Goal: Navigation & Orientation: Find specific page/section

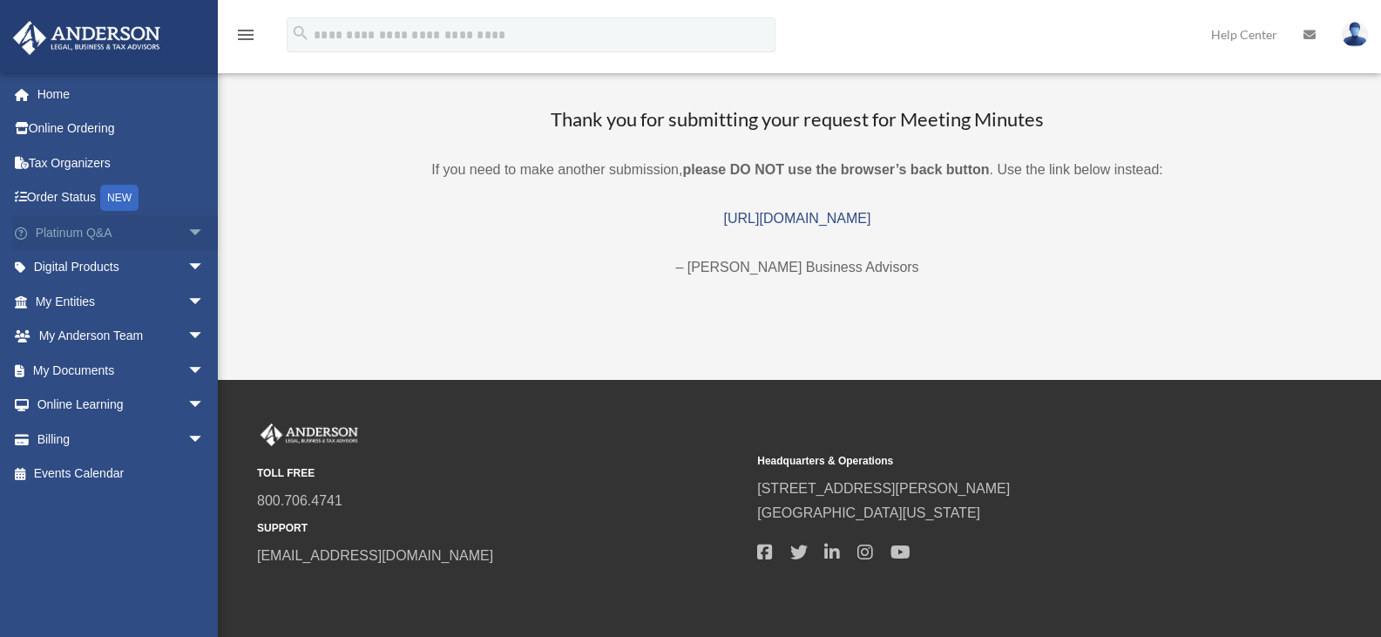
click at [102, 232] on link "Platinum Q&A arrow_drop_down" at bounding box center [121, 232] width 219 height 35
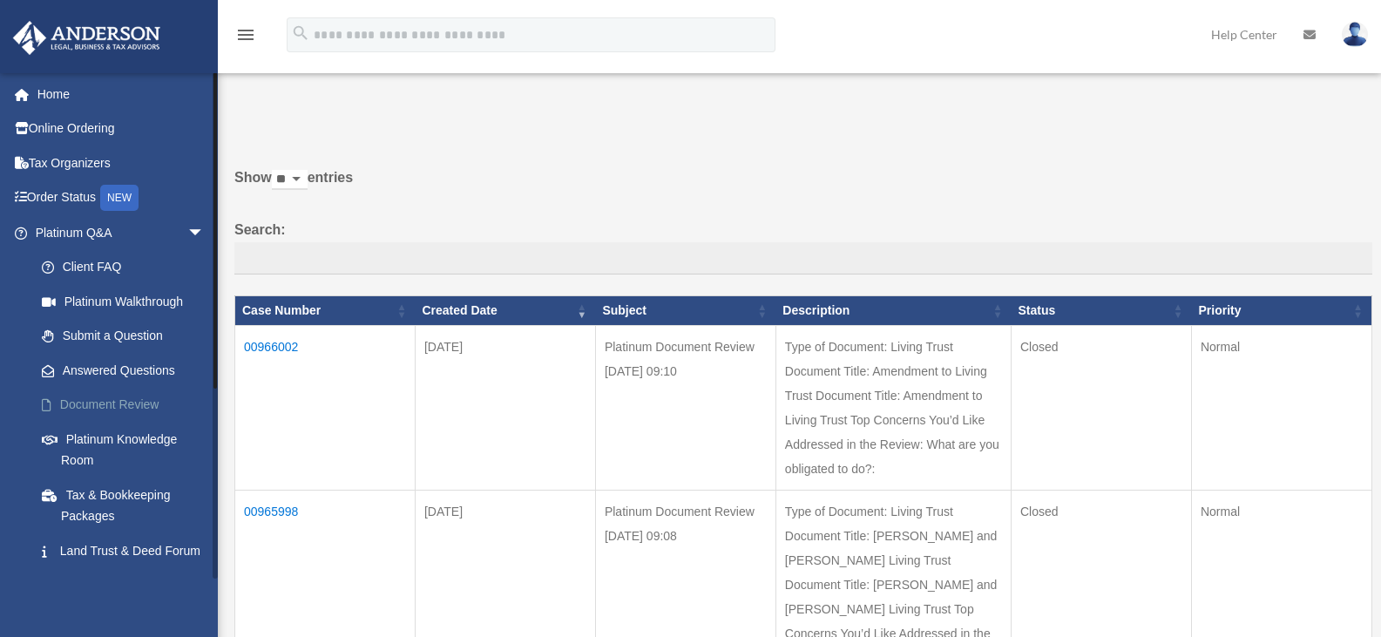
click at [114, 398] on link "Document Review" at bounding box center [127, 405] width 206 height 35
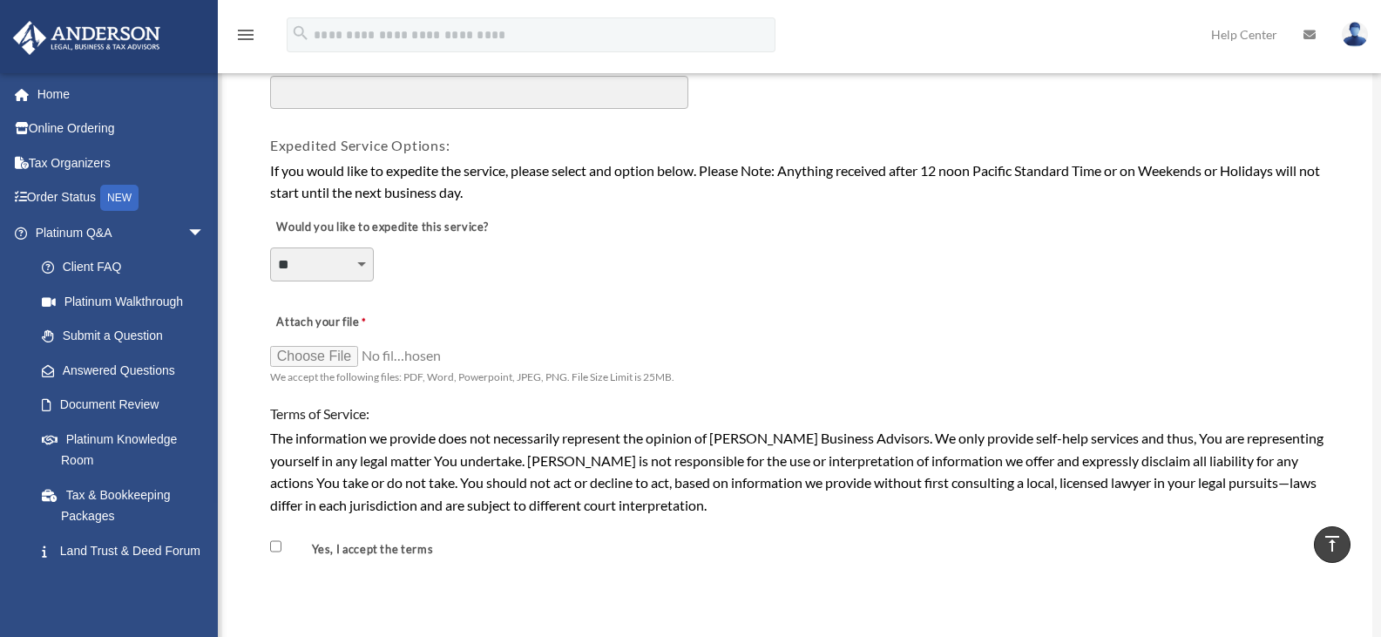
scroll to position [1252, 0]
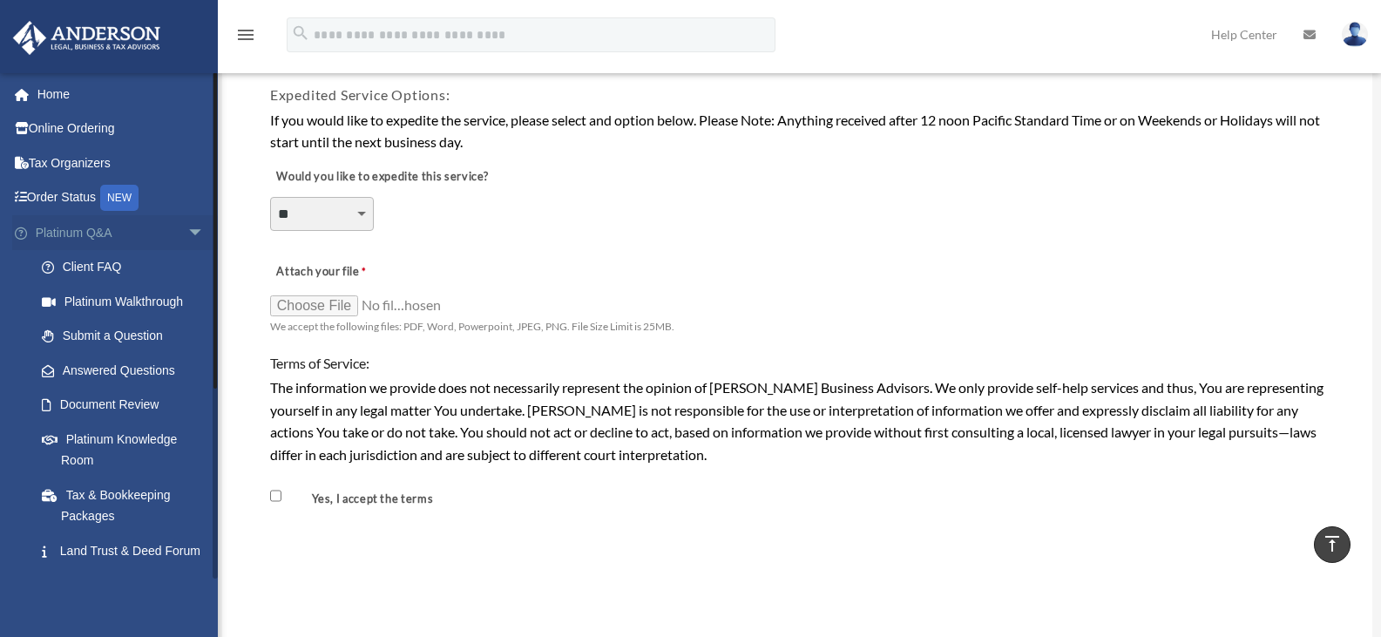
click at [187, 232] on span "arrow_drop_down" at bounding box center [204, 233] width 35 height 36
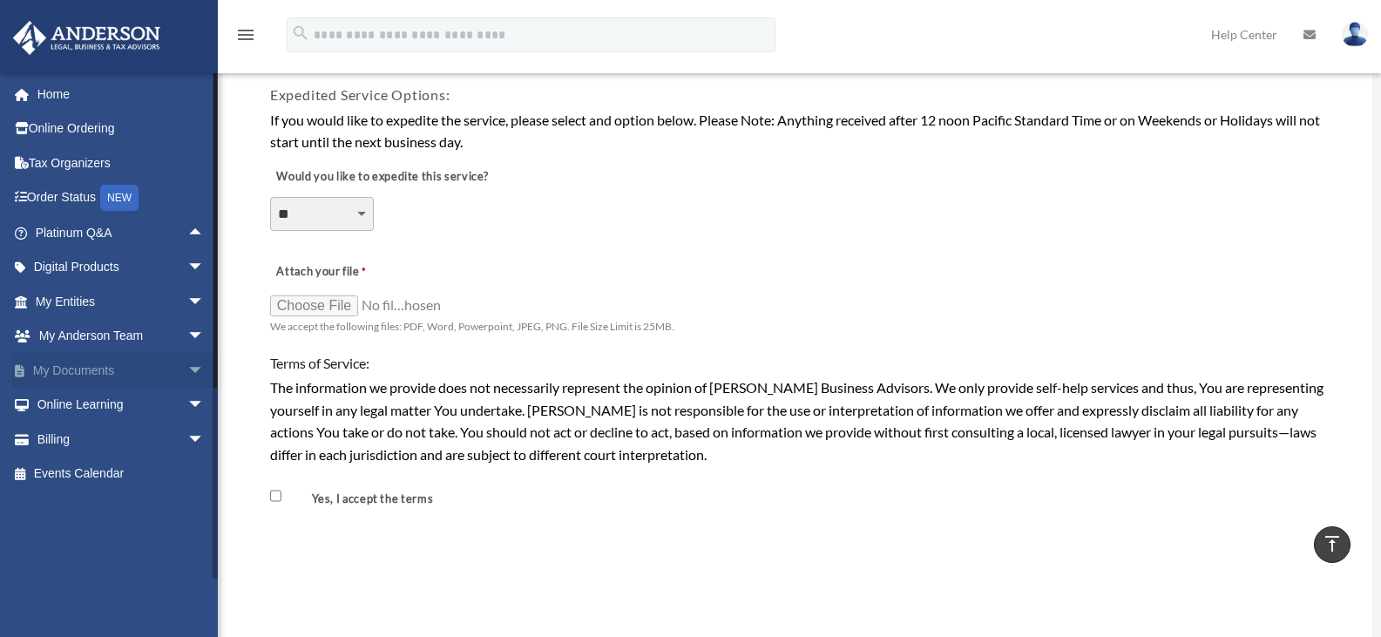
click at [96, 366] on link "My Documents arrow_drop_down" at bounding box center [121, 370] width 219 height 35
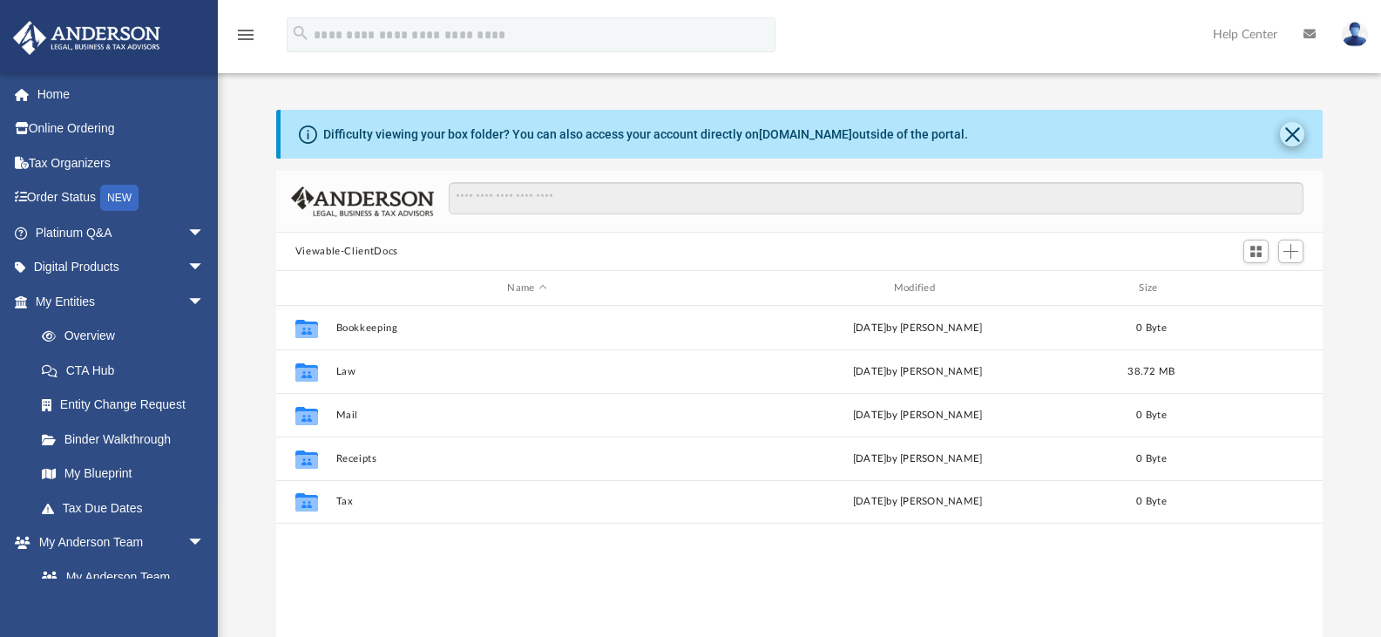
scroll to position [383, 1033]
click at [1293, 133] on button "Close" at bounding box center [1292, 134] width 24 height 24
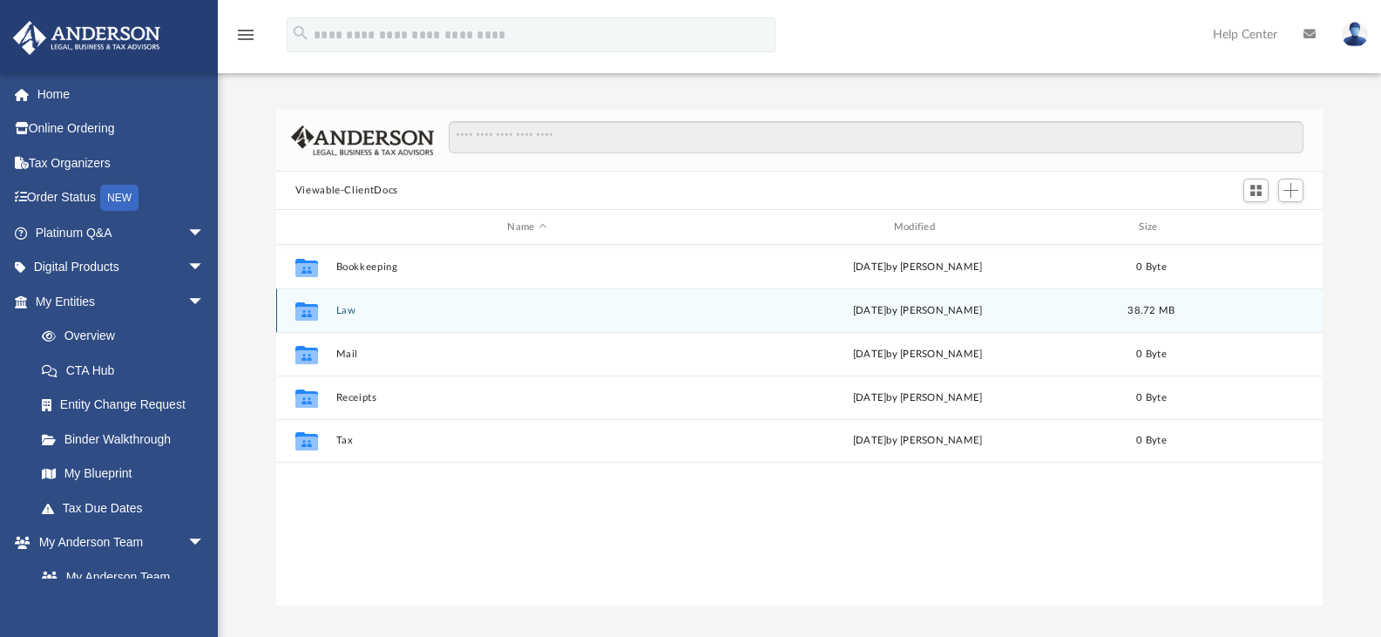
click at [345, 307] on button "Law" at bounding box center [526, 310] width 382 height 11
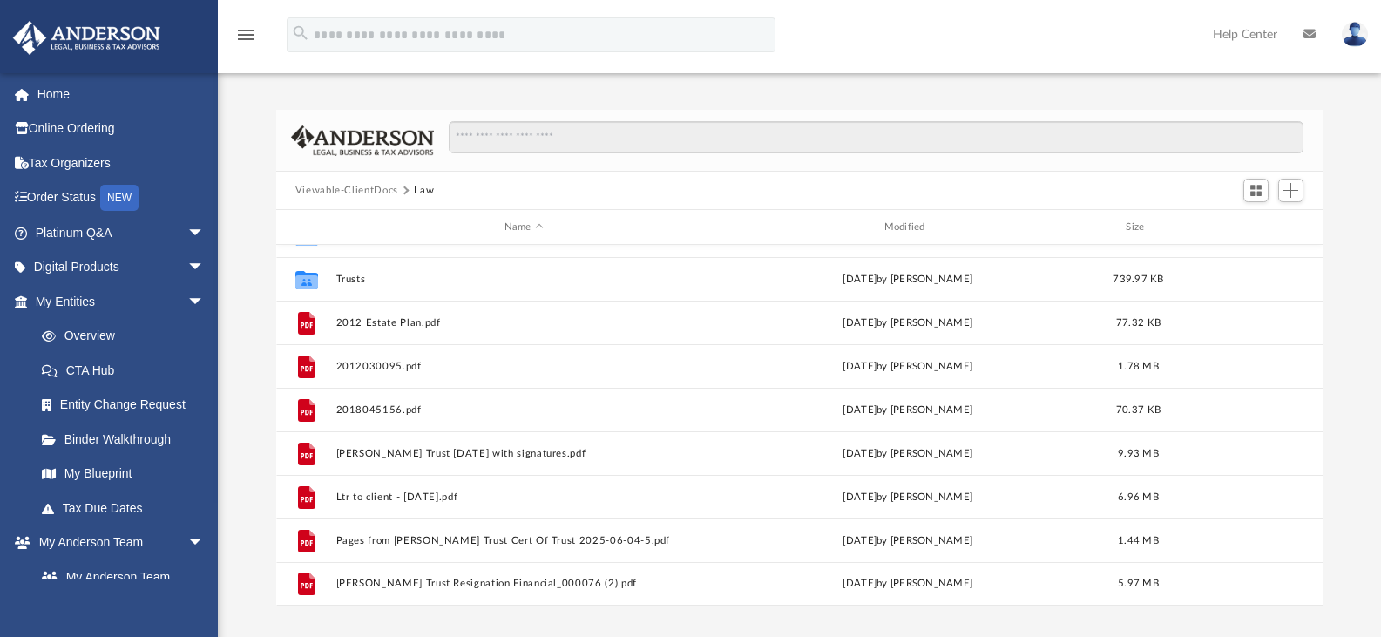
scroll to position [0, 0]
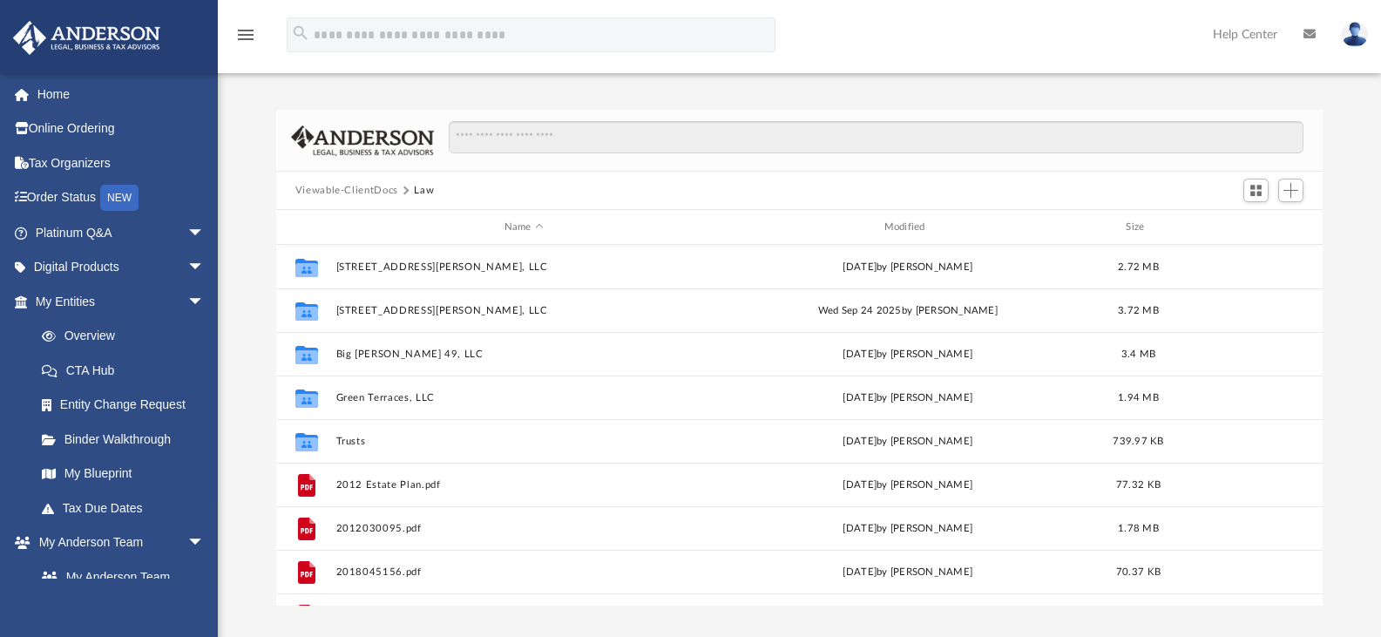
click at [367, 192] on button "Viewable-ClientDocs" at bounding box center [346, 191] width 103 height 16
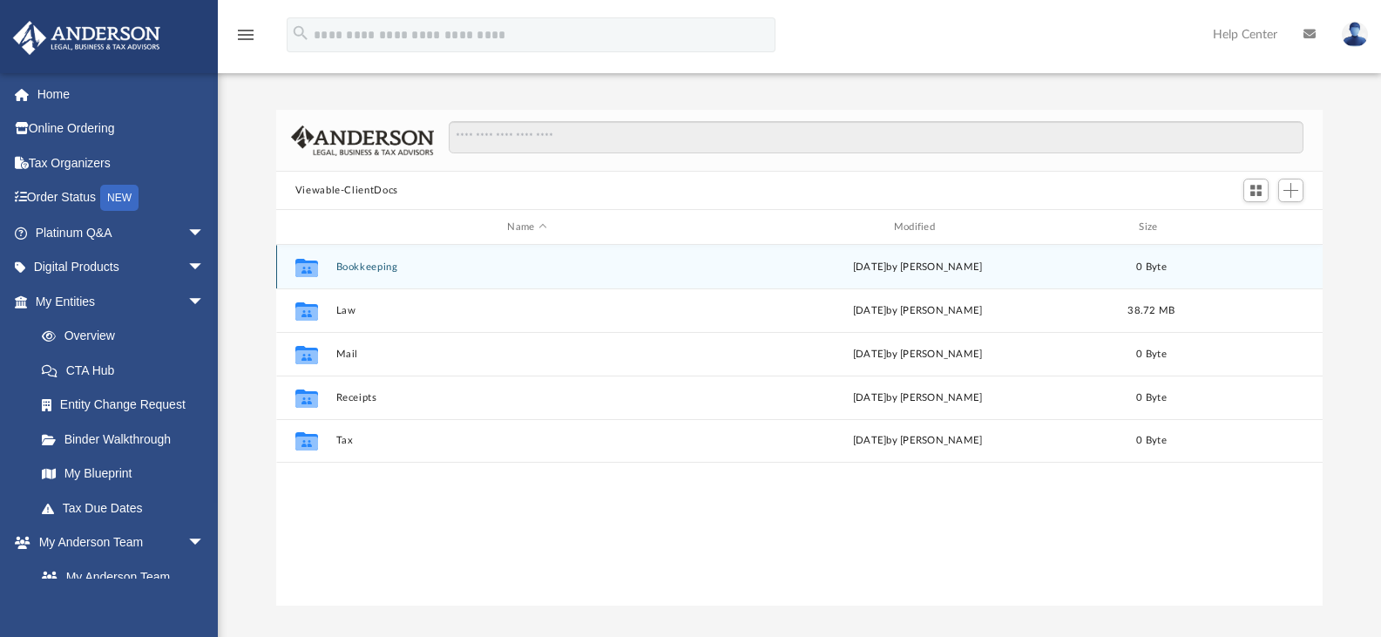
click at [363, 264] on button "Bookkeeping" at bounding box center [526, 266] width 382 height 11
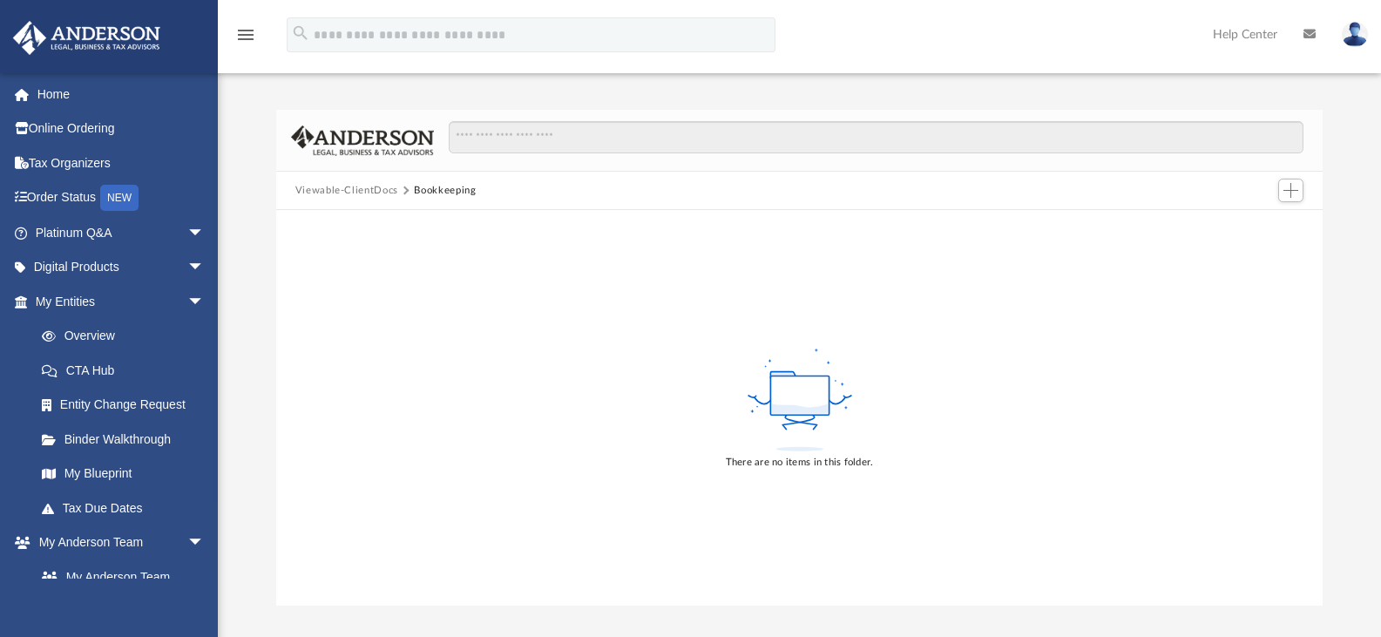
click at [349, 186] on button "Viewable-ClientDocs" at bounding box center [346, 191] width 103 height 16
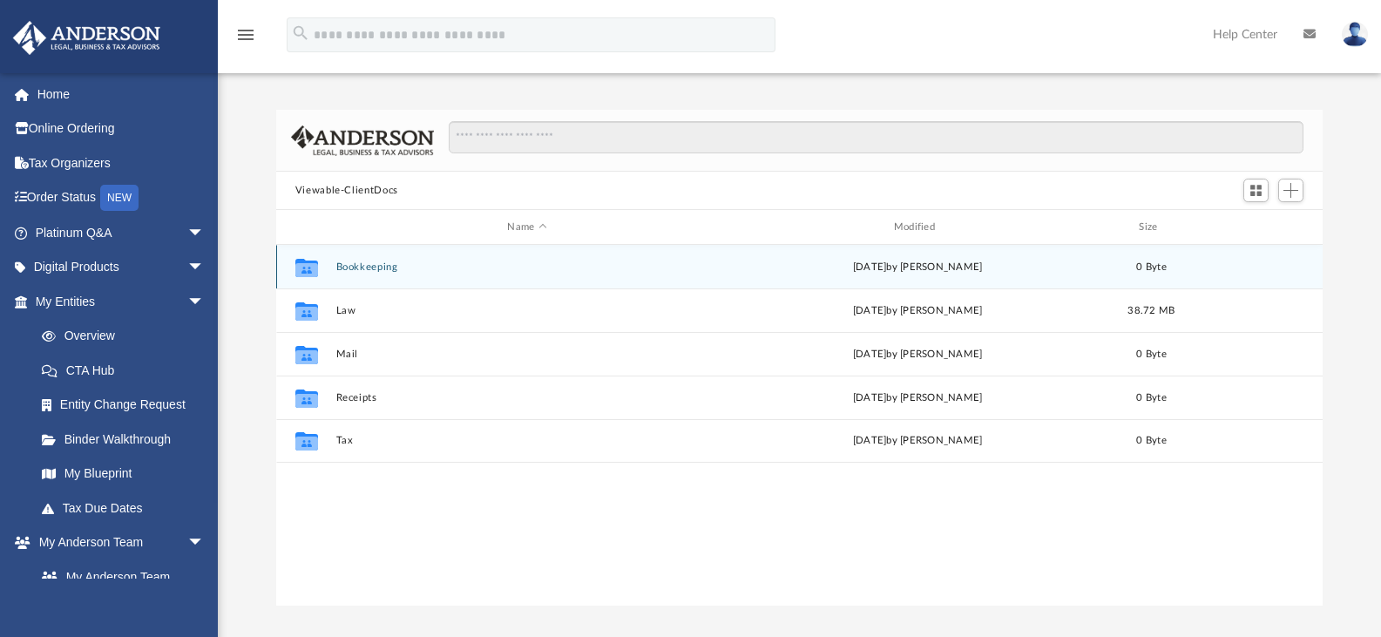
scroll to position [383, 1033]
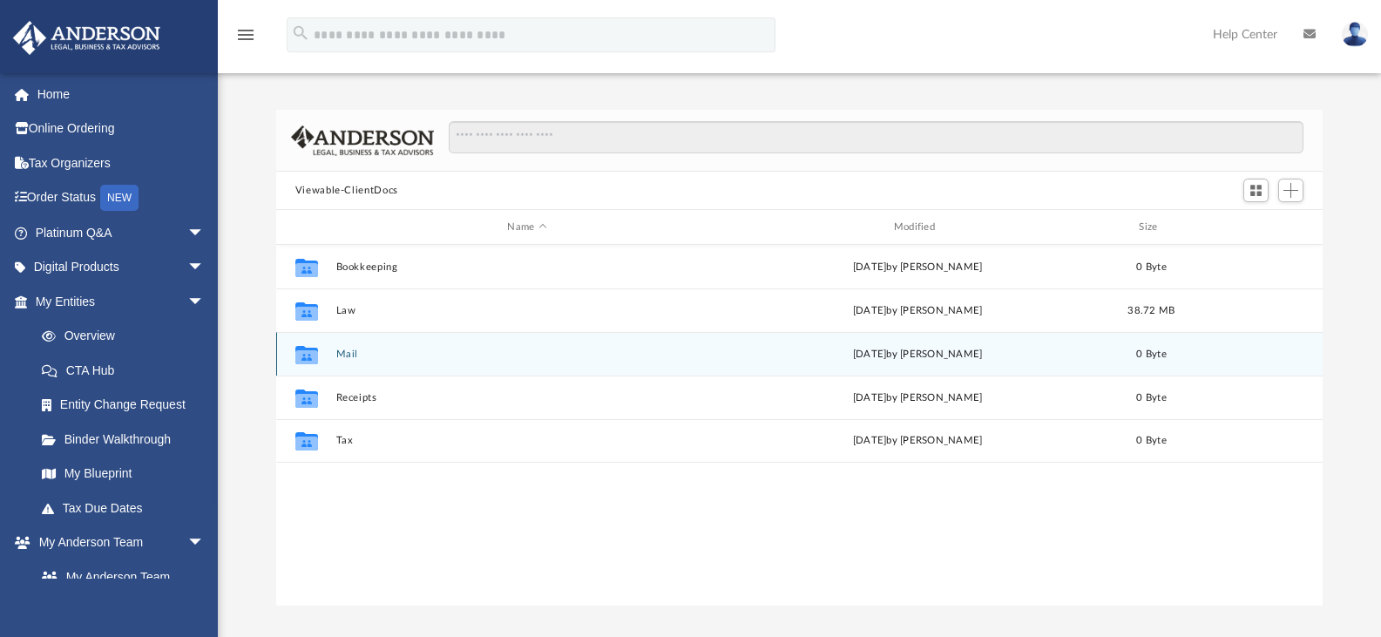
click at [342, 346] on div "Collaborated Folder Mail Fri Feb 28 2025 by Charles Rogler 0 Byte" at bounding box center [799, 354] width 1047 height 44
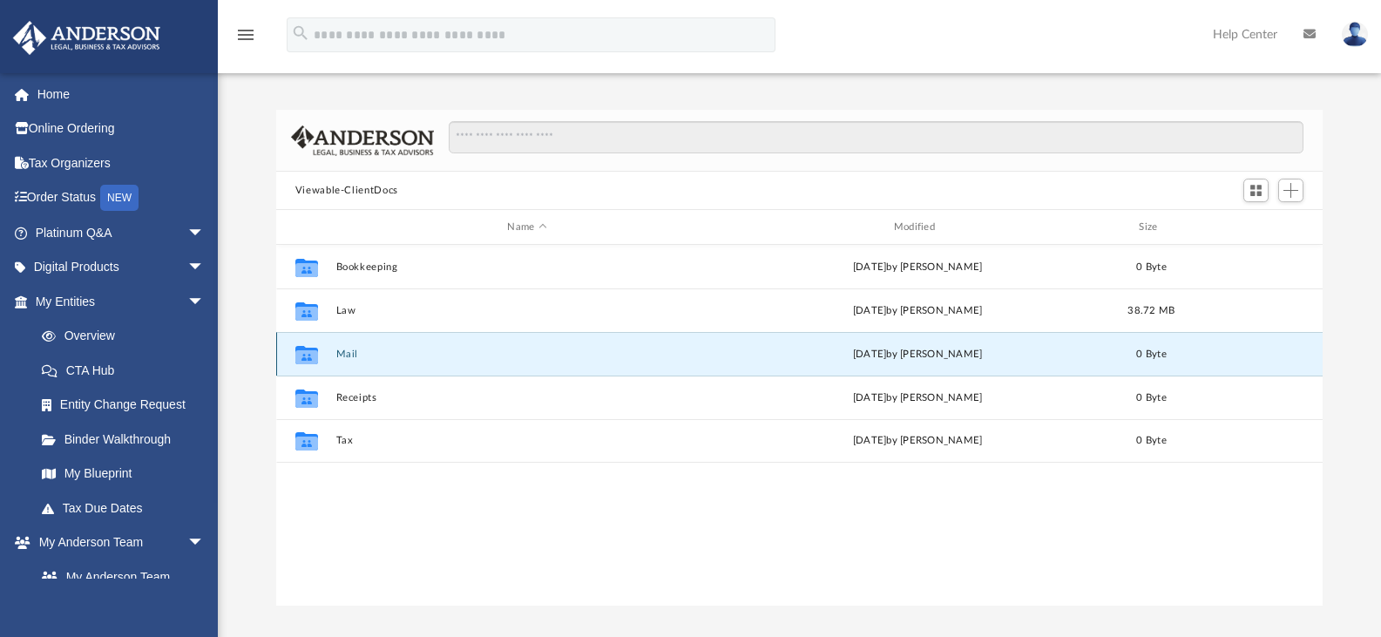
click at [342, 350] on button "Mail" at bounding box center [526, 353] width 382 height 11
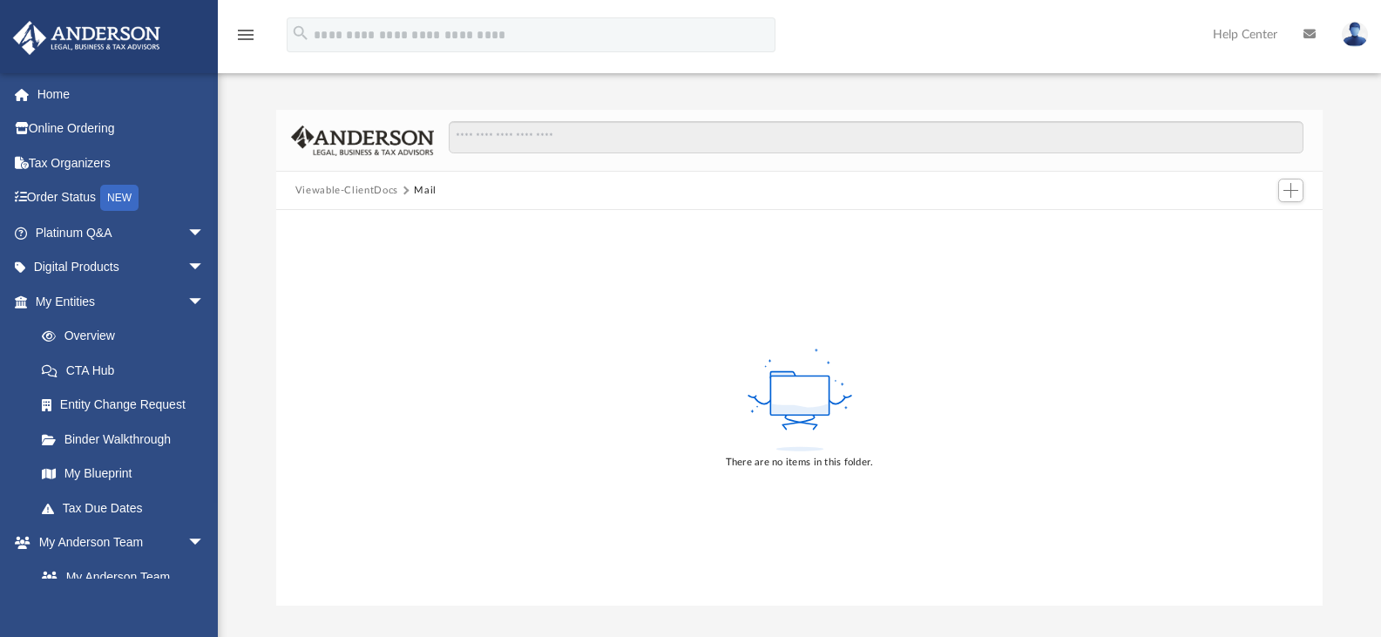
click at [348, 191] on button "Viewable-ClientDocs" at bounding box center [346, 191] width 103 height 16
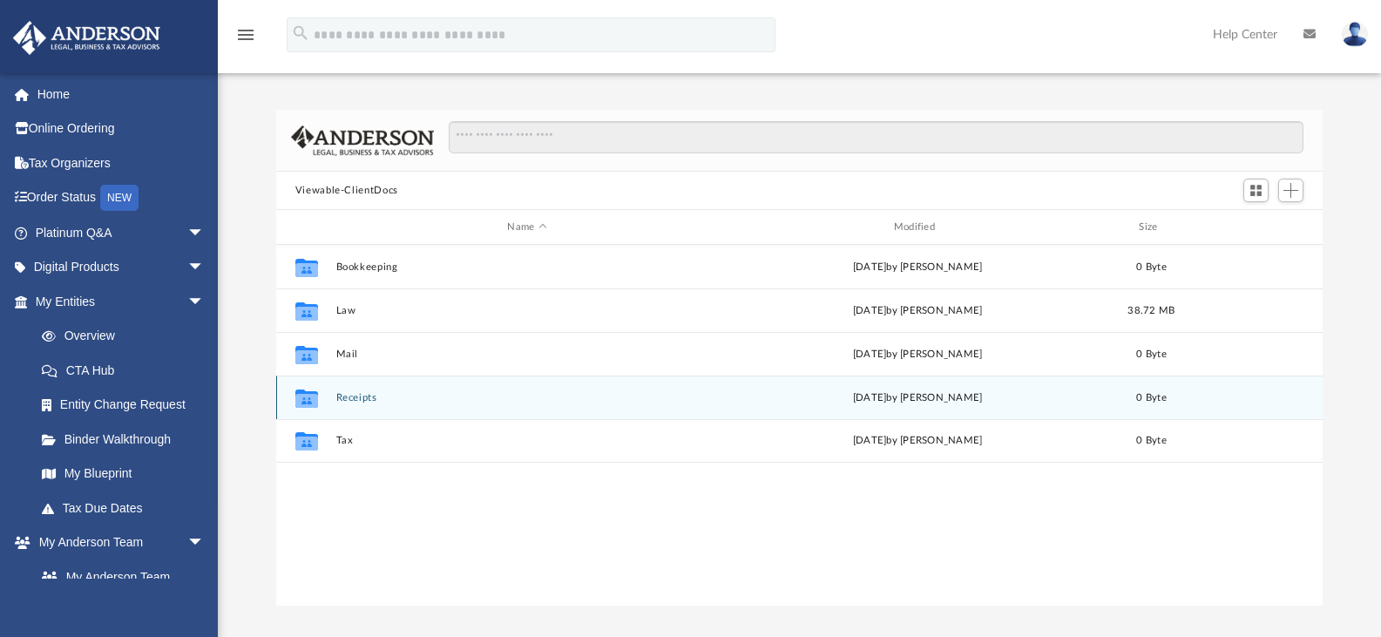
click at [342, 401] on button "Receipts" at bounding box center [526, 397] width 382 height 11
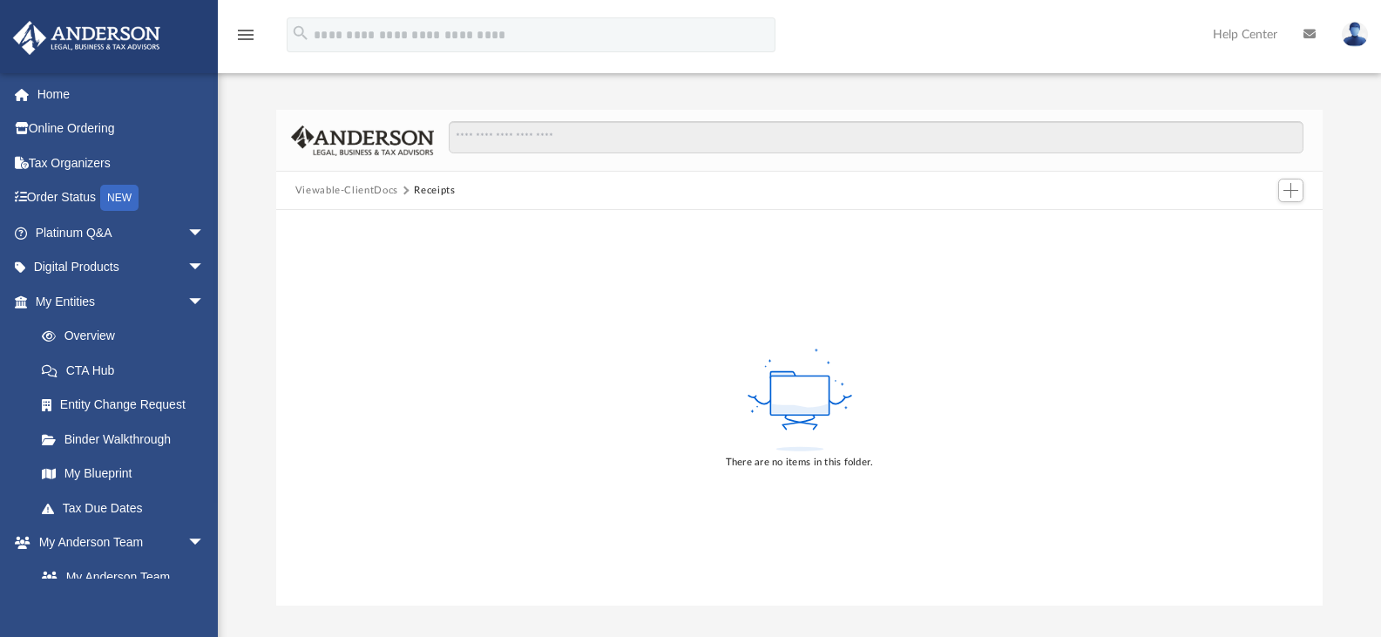
click at [355, 190] on button "Viewable-ClientDocs" at bounding box center [346, 191] width 103 height 16
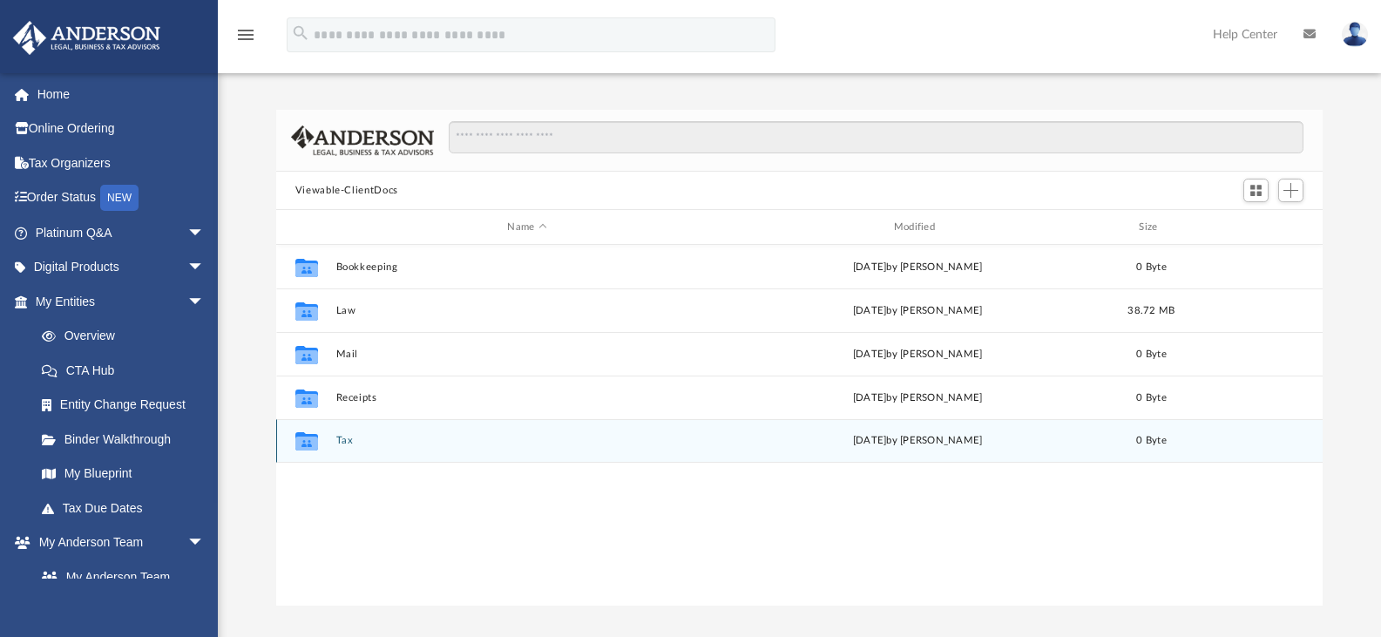
click at [341, 439] on button "Tax" at bounding box center [526, 440] width 382 height 11
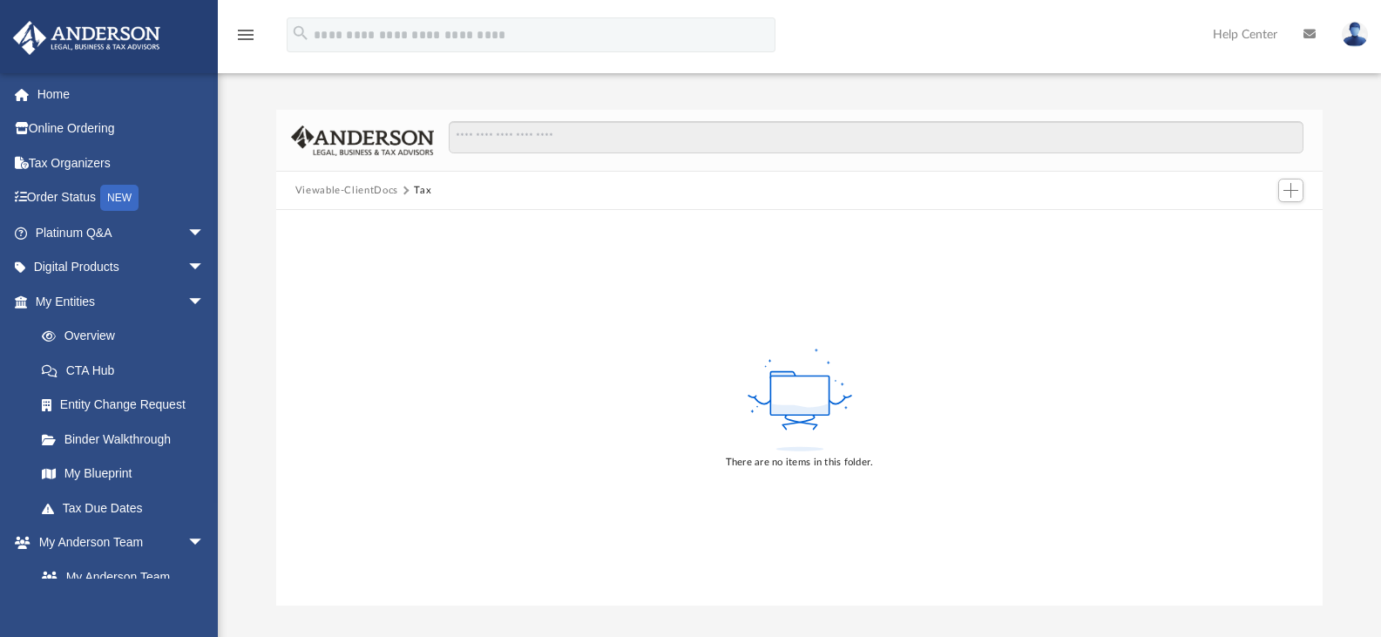
click at [348, 190] on button "Viewable-ClientDocs" at bounding box center [346, 191] width 103 height 16
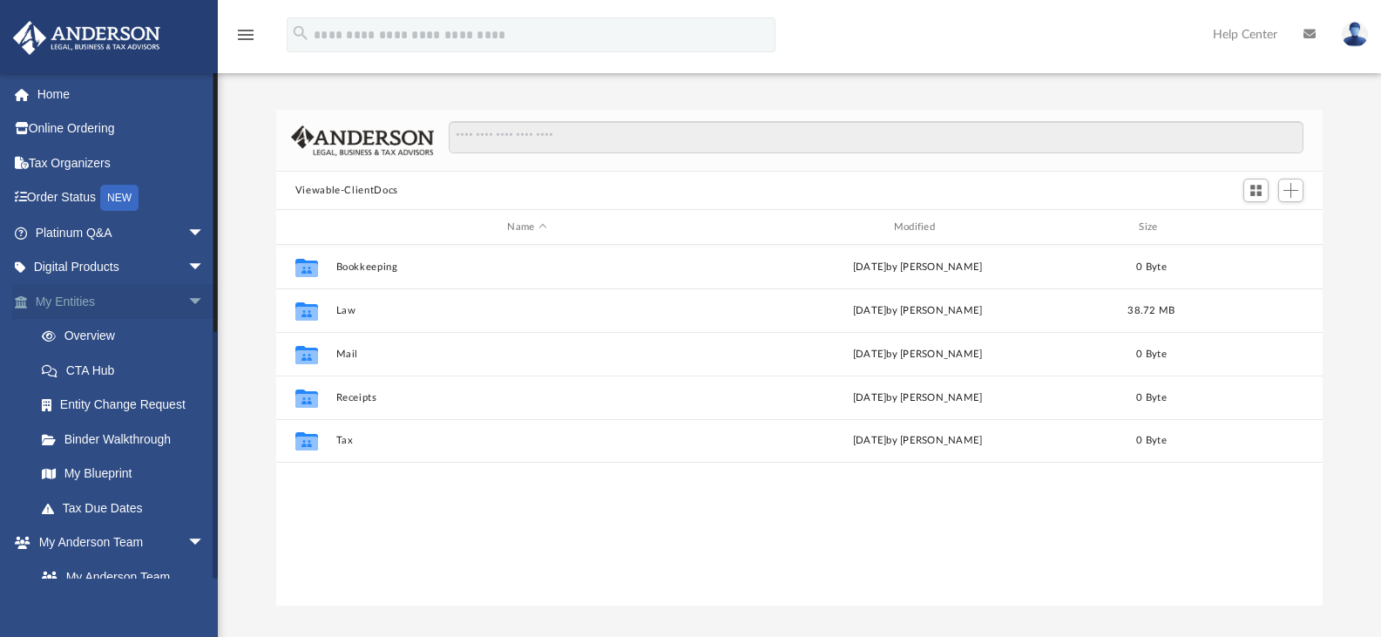
click at [187, 295] on span "arrow_drop_down" at bounding box center [204, 302] width 35 height 36
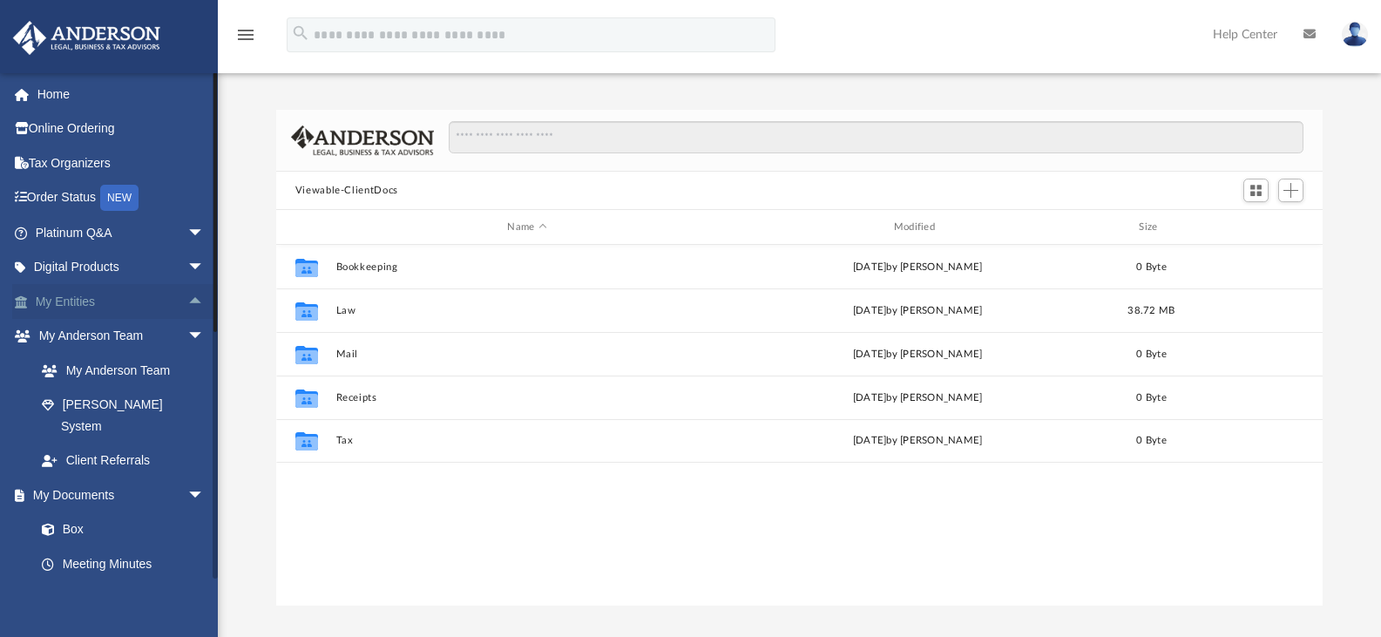
click at [187, 295] on span "arrow_drop_up" at bounding box center [204, 302] width 35 height 36
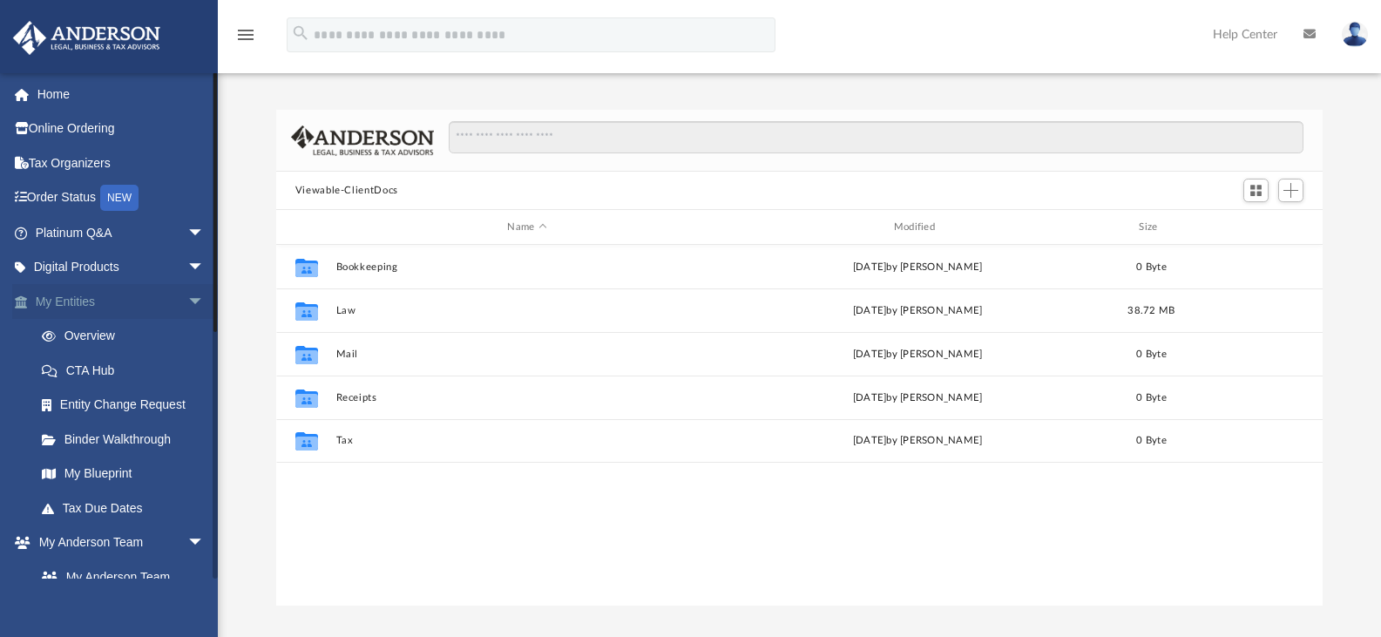
click at [187, 295] on span "arrow_drop_down" at bounding box center [204, 302] width 35 height 36
click at [187, 321] on span "arrow_drop_down" at bounding box center [204, 337] width 35 height 36
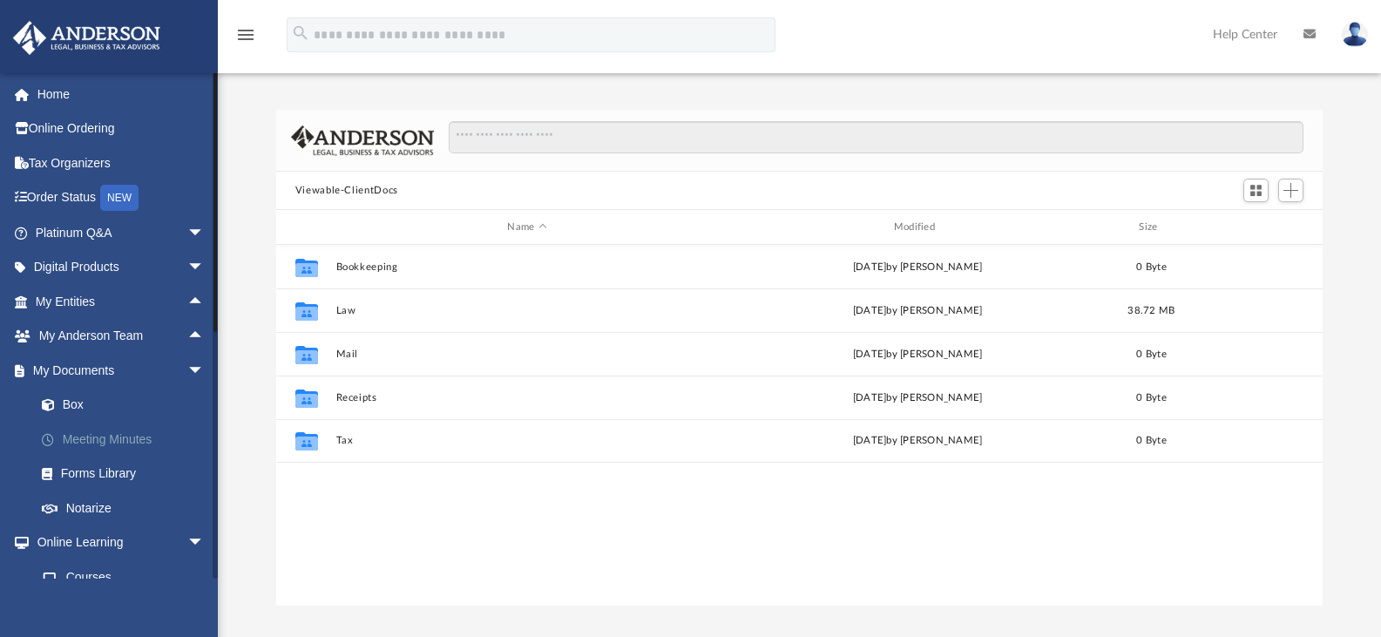
click at [132, 434] on link "Meeting Minutes" at bounding box center [127, 439] width 206 height 35
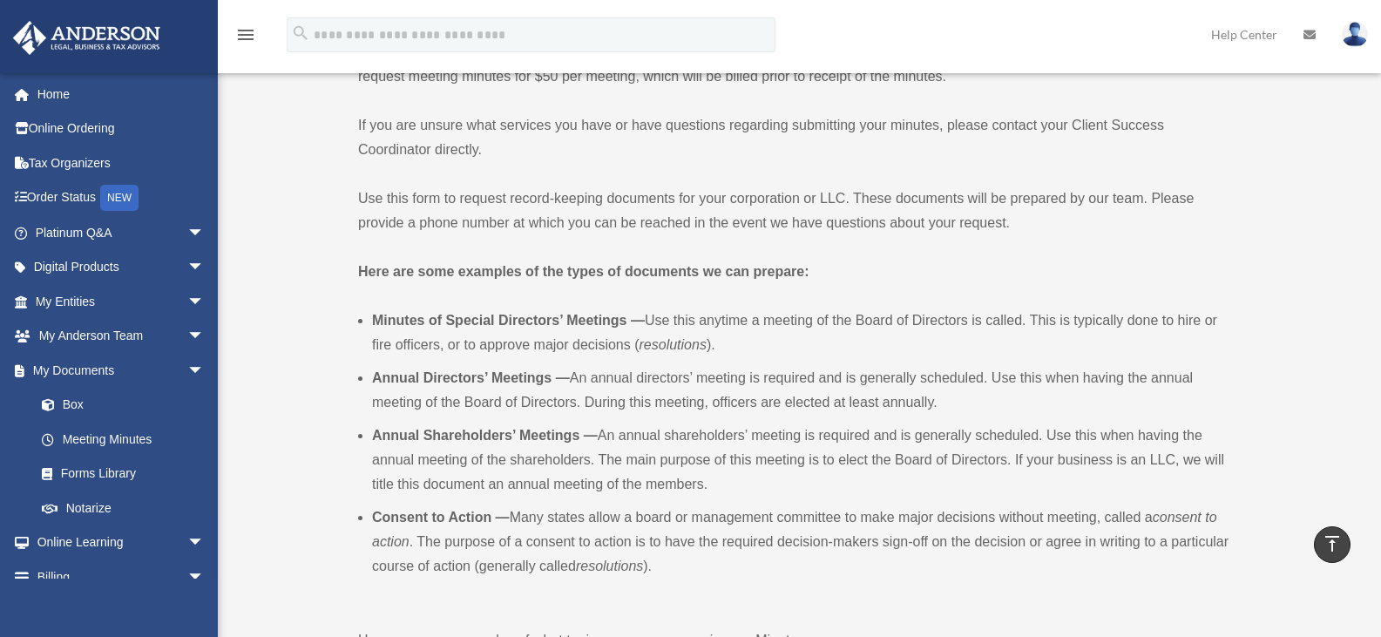
scroll to position [327, 0]
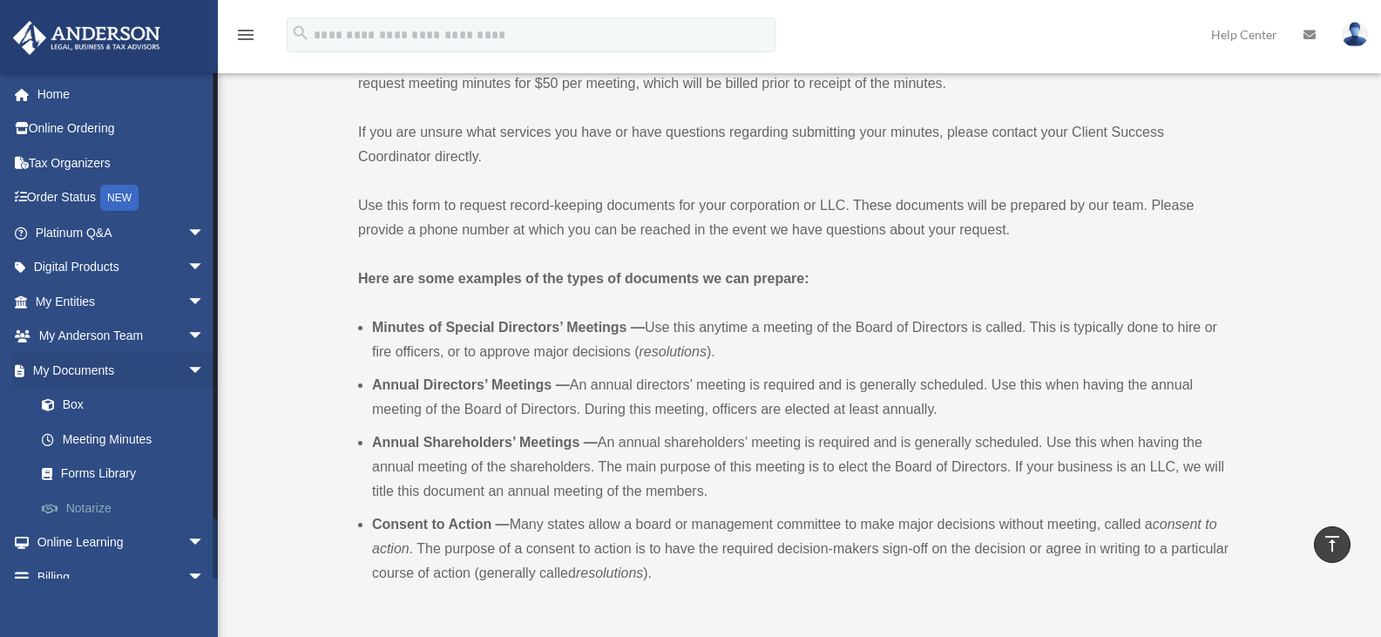
click at [91, 504] on link "Notarize" at bounding box center [127, 507] width 206 height 35
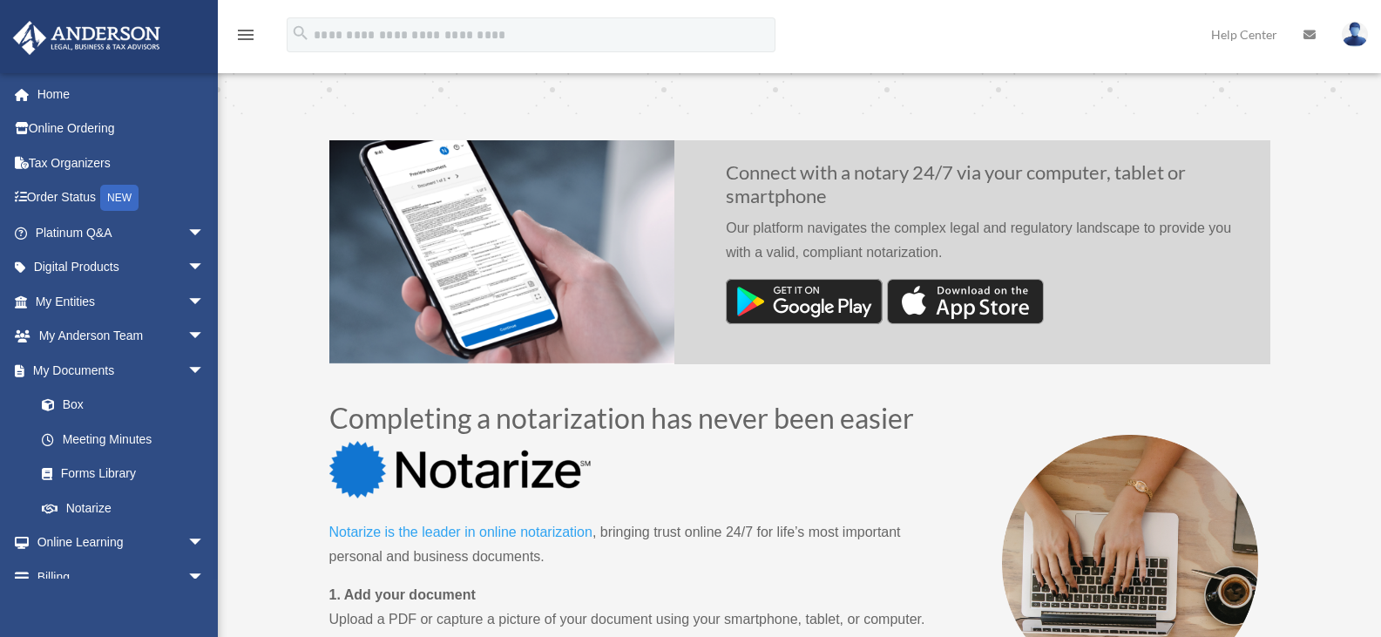
scroll to position [499, 0]
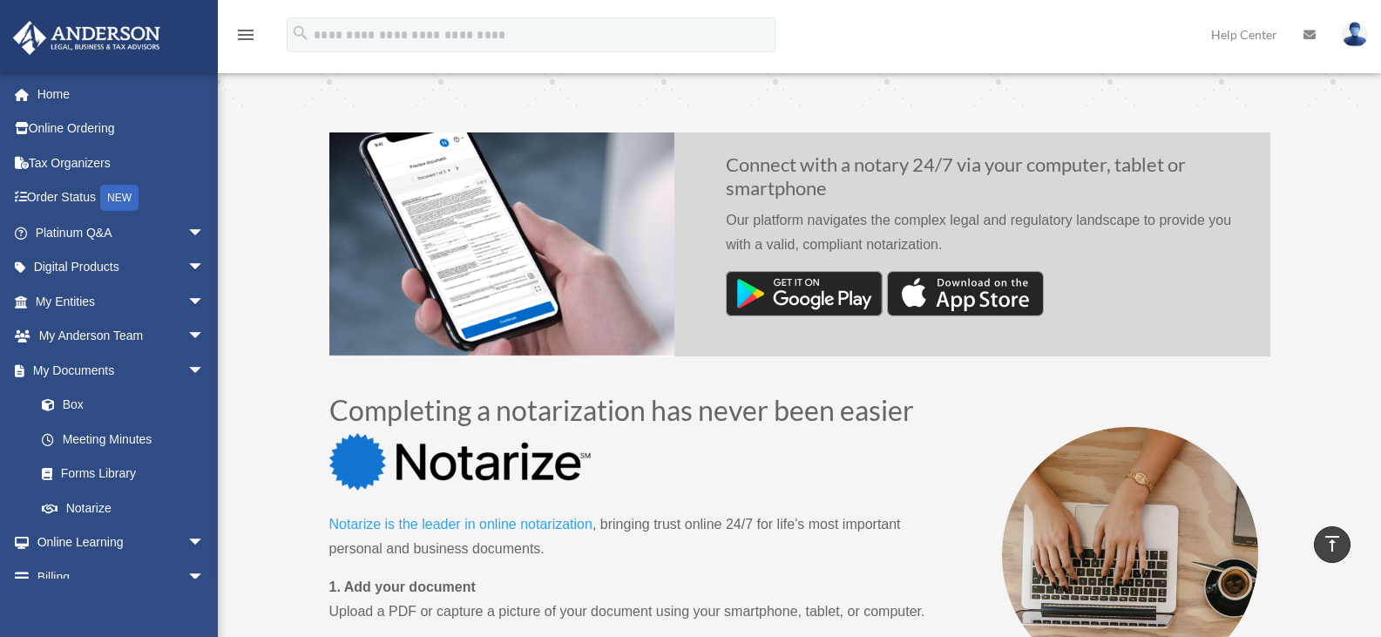
click at [1372, 215] on div "Notarize your documents in a matter of minutes Notarize is the leader in online…" at bounding box center [799, 579] width 1163 height 2090
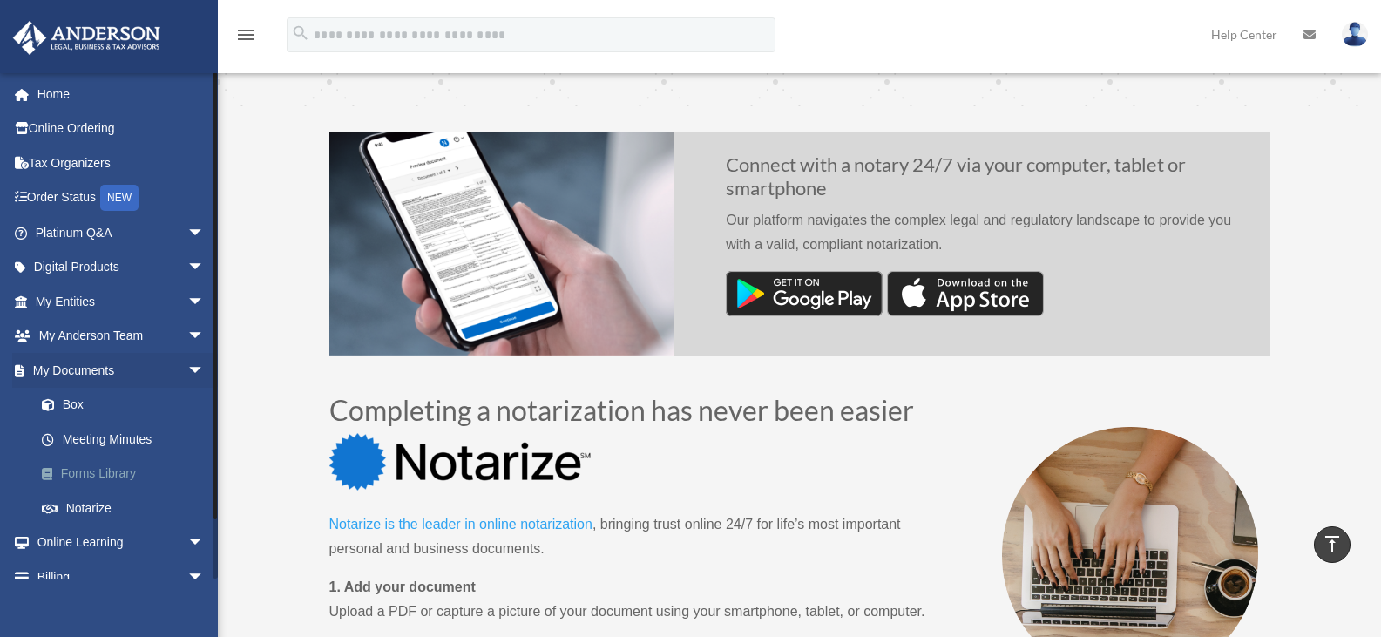
click at [117, 478] on link "Forms Library" at bounding box center [127, 473] width 206 height 35
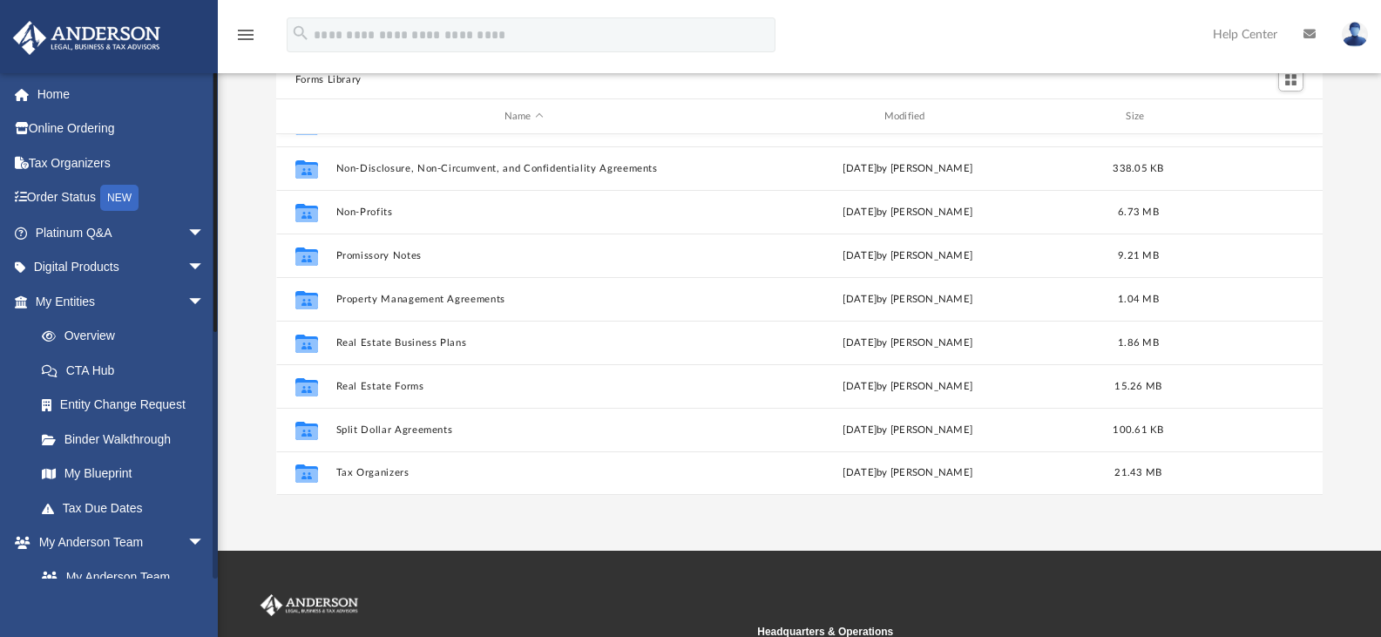
scroll to position [467, 0]
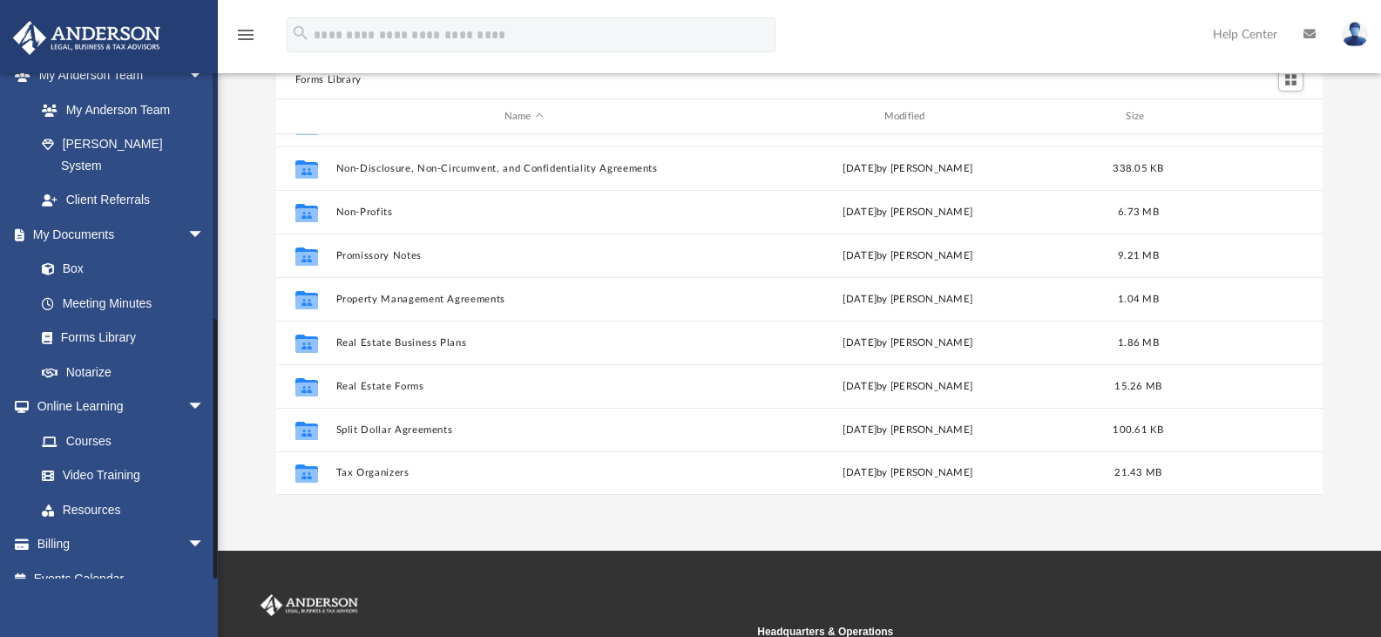
drag, startPoint x: 217, startPoint y: 544, endPoint x: 211, endPoint y: 578, distance: 34.5
click at [211, 578] on div "jndmrt@hotmail.com Sign Out jndmrt@hotmail.com Home Online Ordering Tax Organiz…" at bounding box center [109, 390] width 218 height 637
drag, startPoint x: 215, startPoint y: 558, endPoint x: 206, endPoint y: 607, distance: 50.4
click at [206, 607] on div "jndmrt@hotmail.com Sign Out jndmrt@hotmail.com Home Online Ordering Tax Organiz…" at bounding box center [109, 390] width 218 height 637
click at [187, 389] on span "arrow_drop_down" at bounding box center [204, 407] width 35 height 36
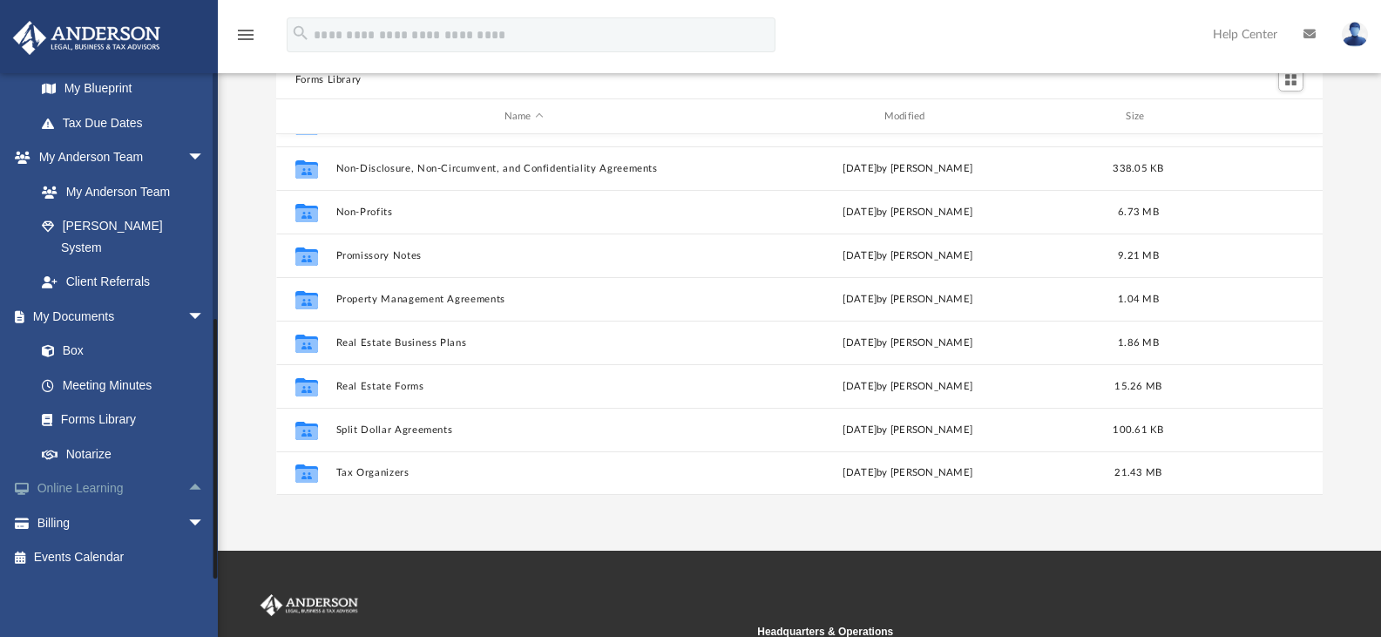
scroll to position [364, 0]
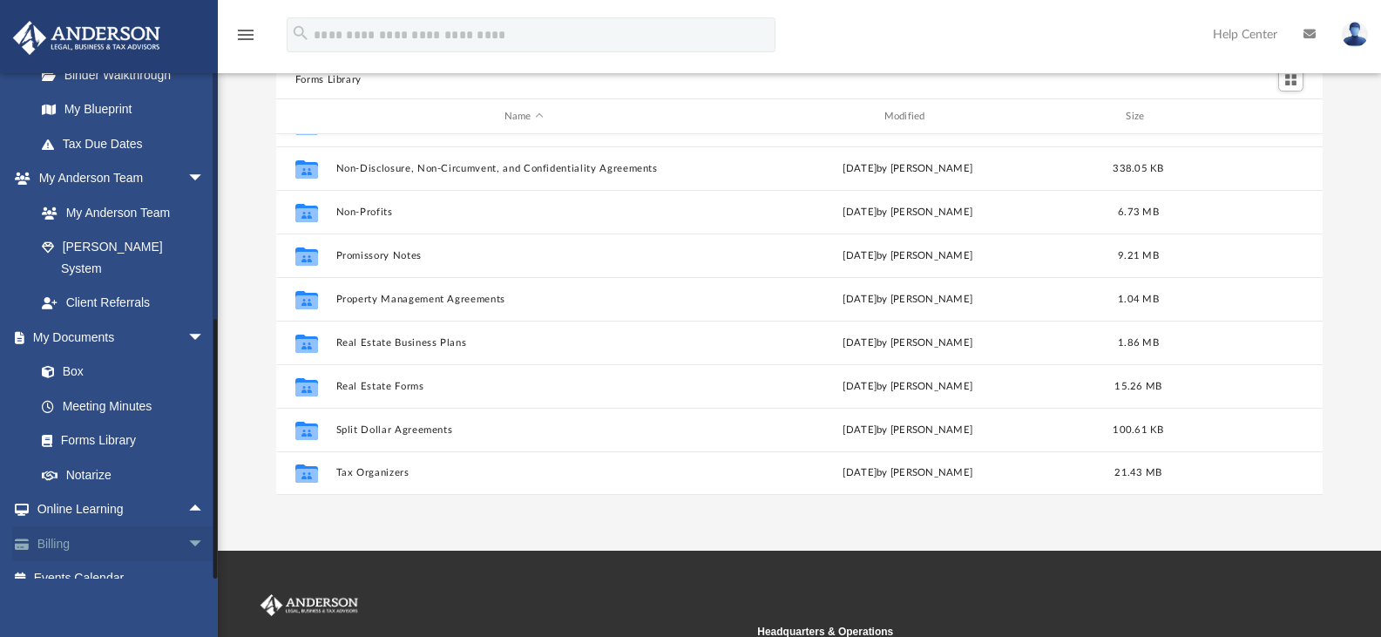
click at [187, 526] on span "arrow_drop_down" at bounding box center [204, 544] width 35 height 36
click at [187, 320] on span "arrow_drop_down" at bounding box center [204, 338] width 35 height 36
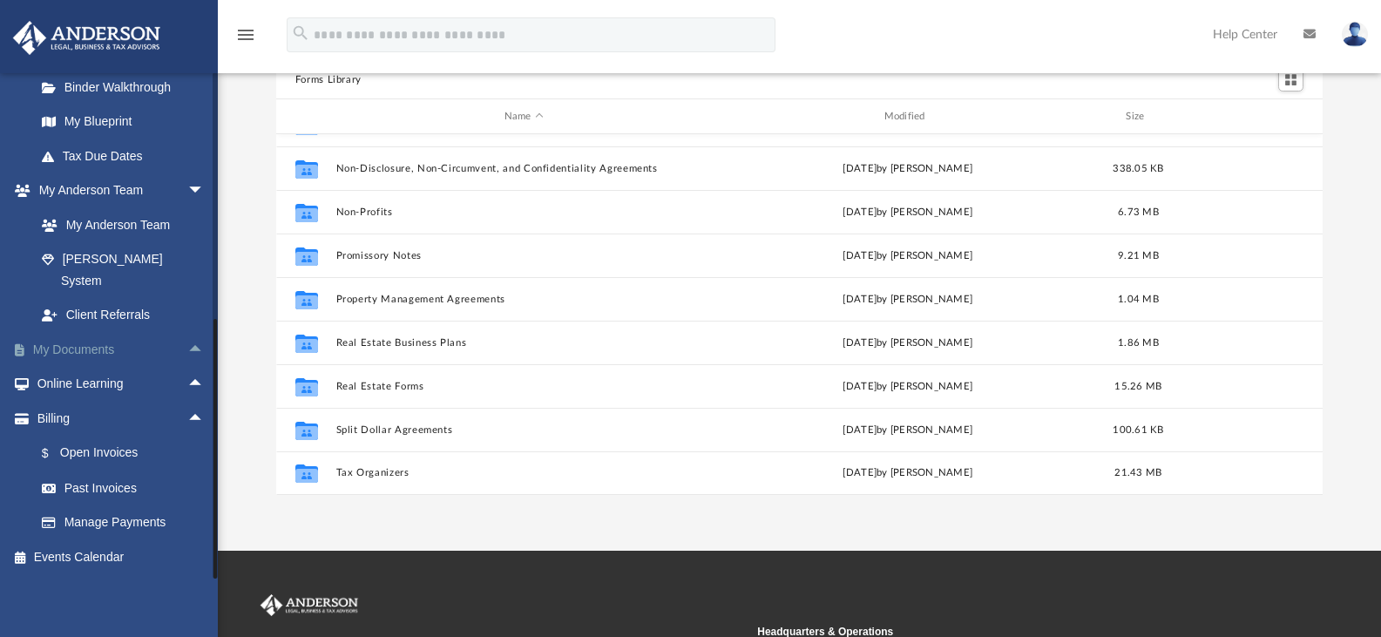
scroll to position [330, 0]
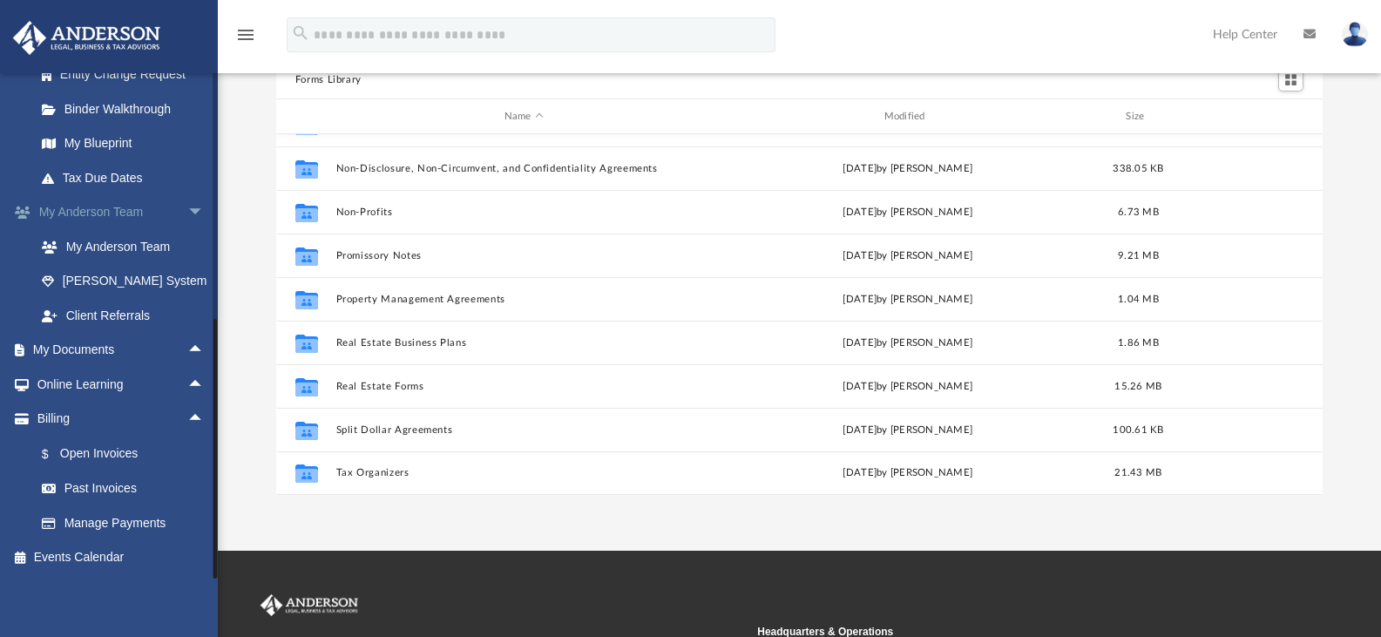
click at [187, 214] on span "arrow_drop_down" at bounding box center [204, 213] width 35 height 36
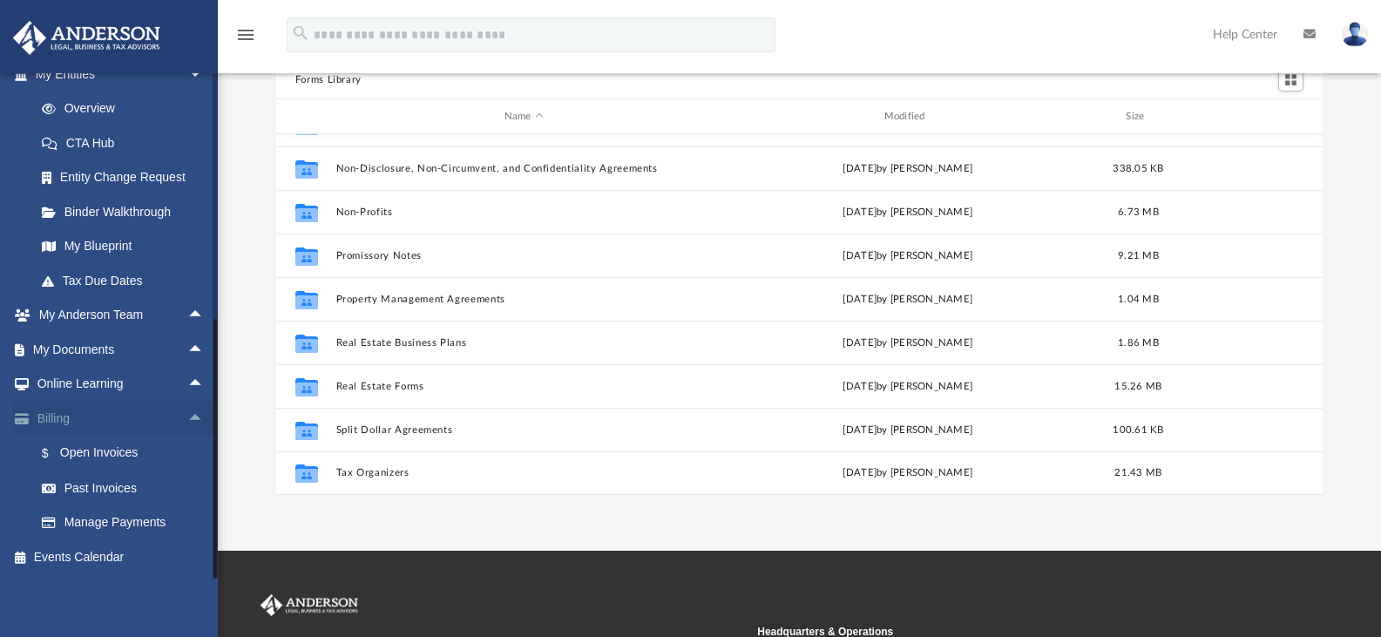
click at [187, 416] on span "arrow_drop_up" at bounding box center [204, 419] width 35 height 36
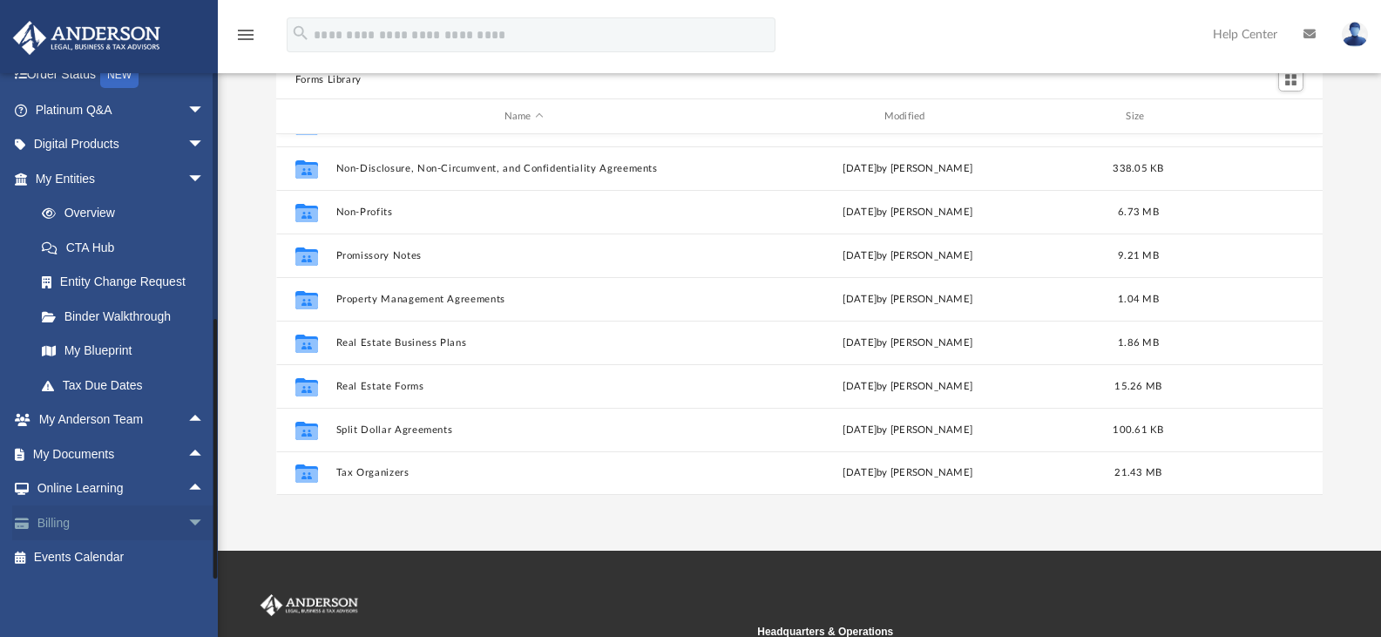
scroll to position [123, 0]
click at [100, 213] on link "Overview" at bounding box center [127, 213] width 206 height 35
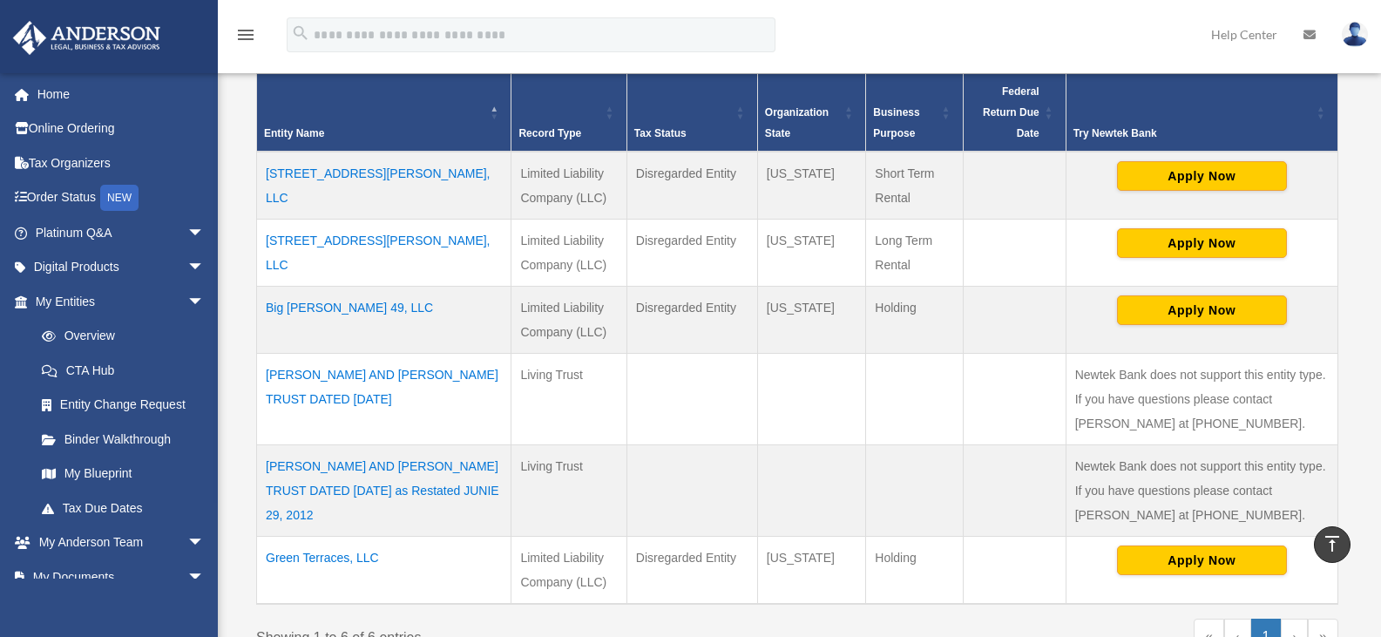
scroll to position [364, 0]
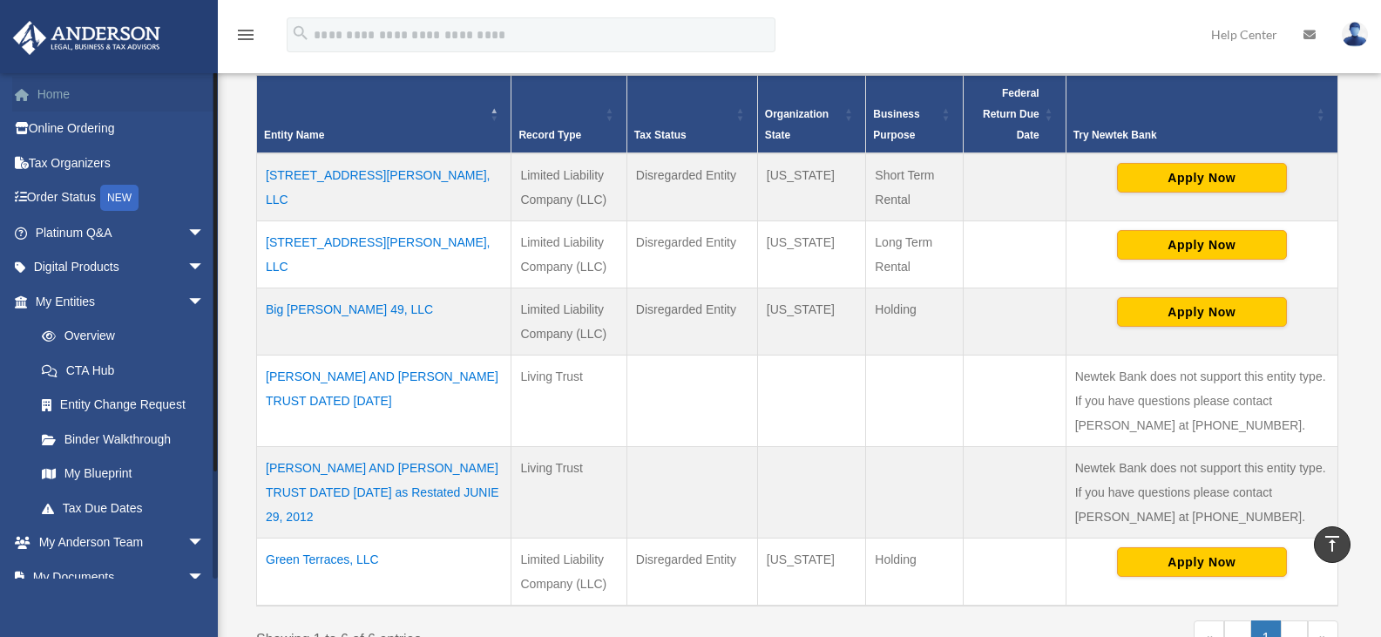
click at [55, 91] on link "Home" at bounding box center [121, 94] width 219 height 35
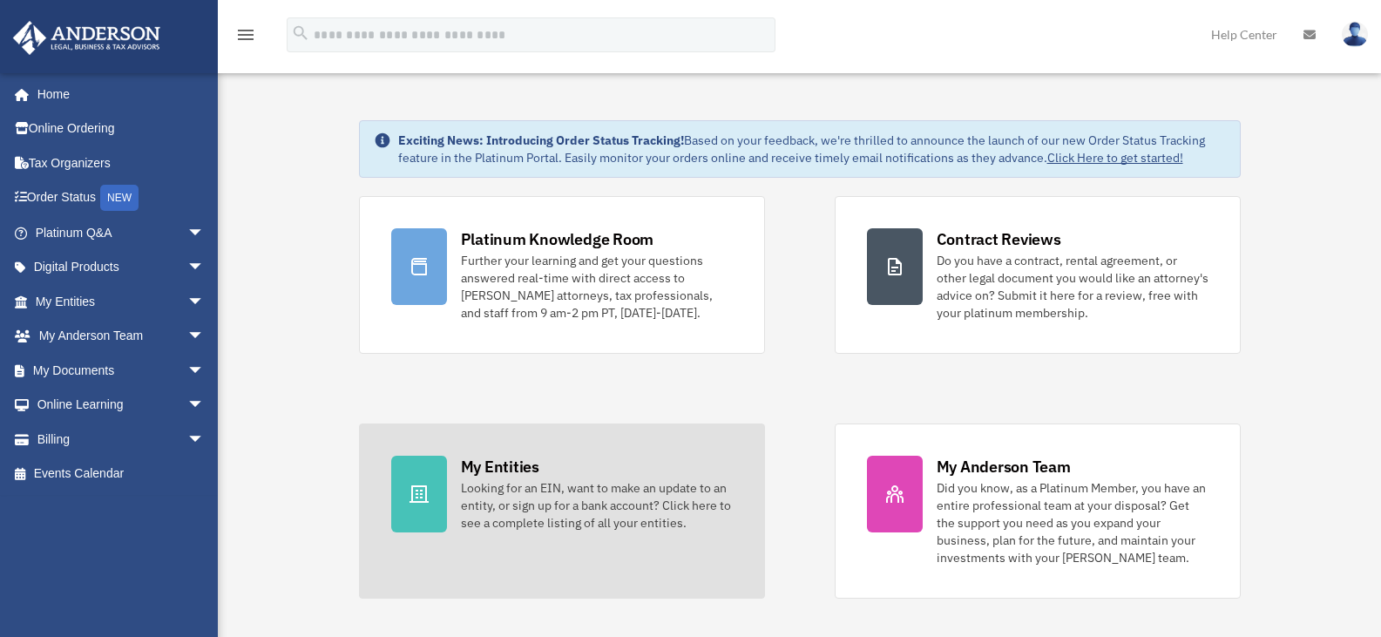
click at [560, 489] on div "Looking for an EIN, want to make an update to an entity, or sign up for a bank …" at bounding box center [597, 505] width 272 height 52
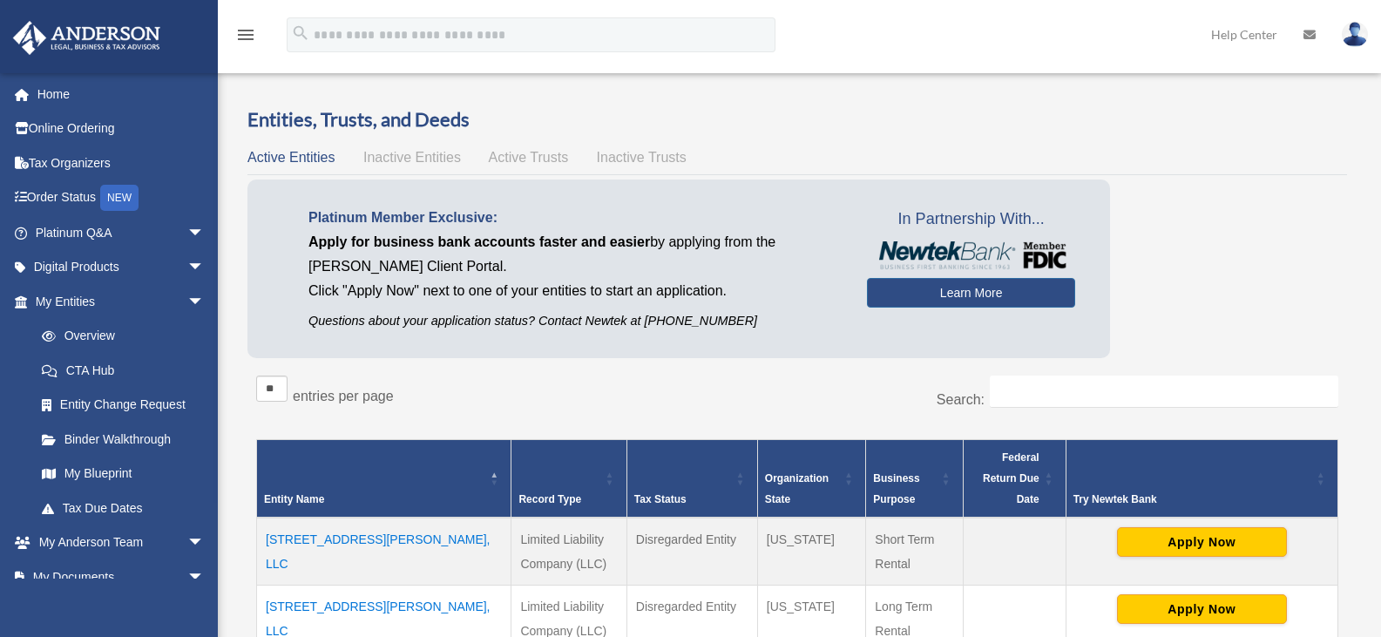
click at [427, 159] on span "Inactive Entities" at bounding box center [412, 157] width 98 height 15
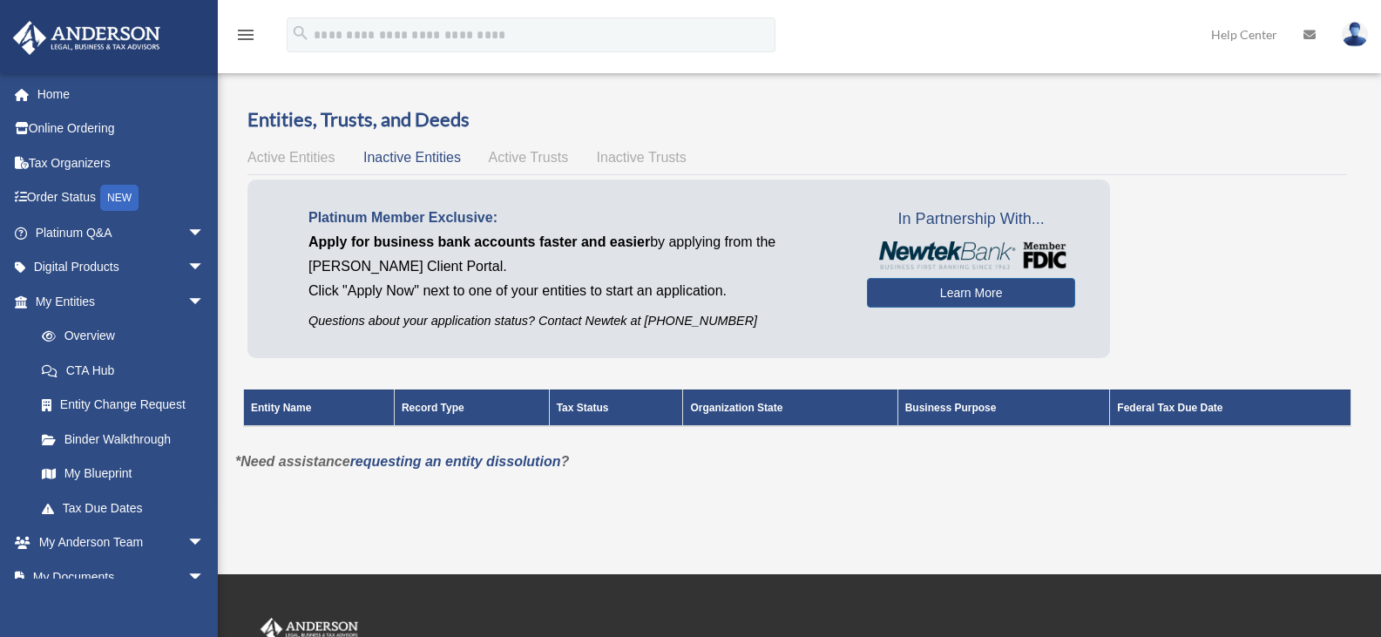
click at [516, 159] on span "Active Trusts" at bounding box center [529, 157] width 80 height 15
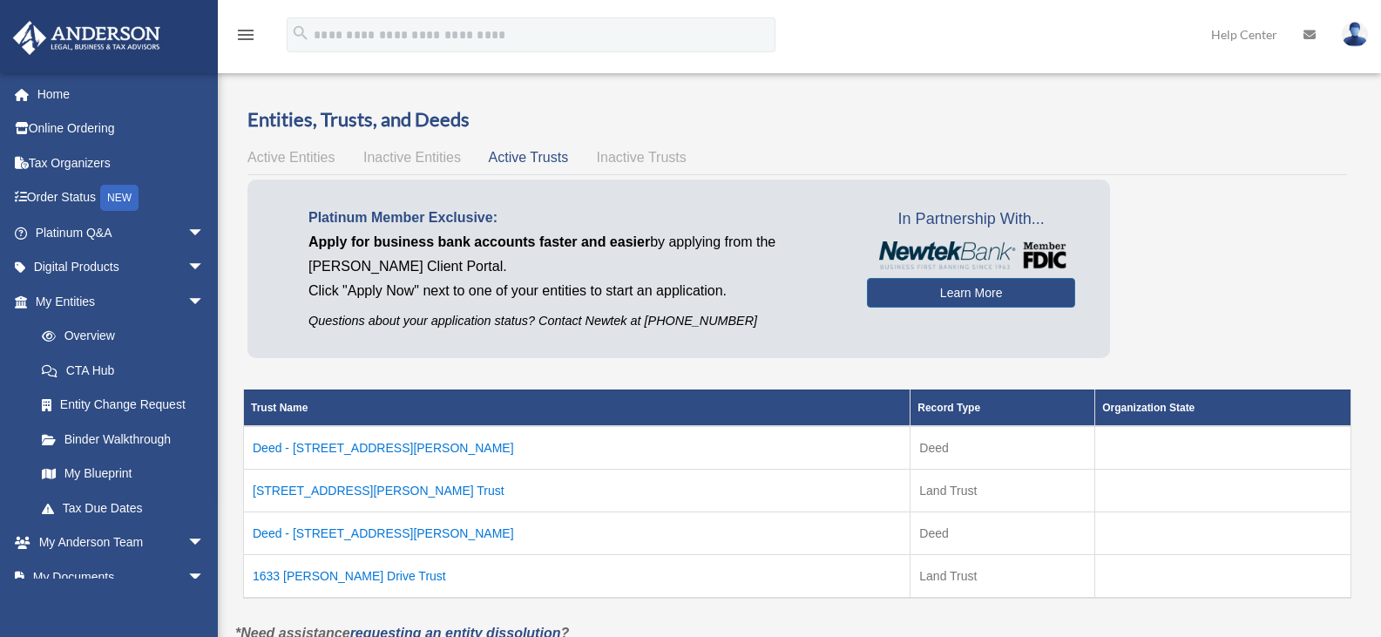
click at [627, 158] on span "Inactive Trusts" at bounding box center [642, 157] width 90 height 15
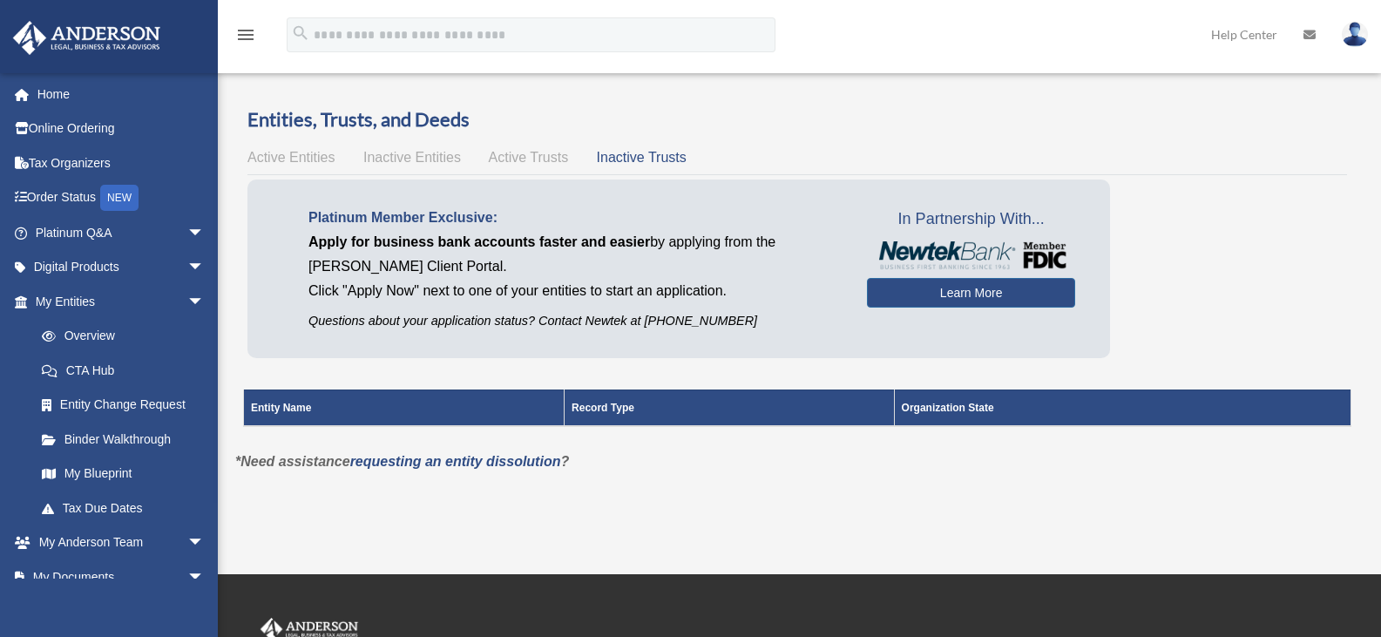
click at [538, 162] on span "Active Trusts" at bounding box center [529, 157] width 80 height 15
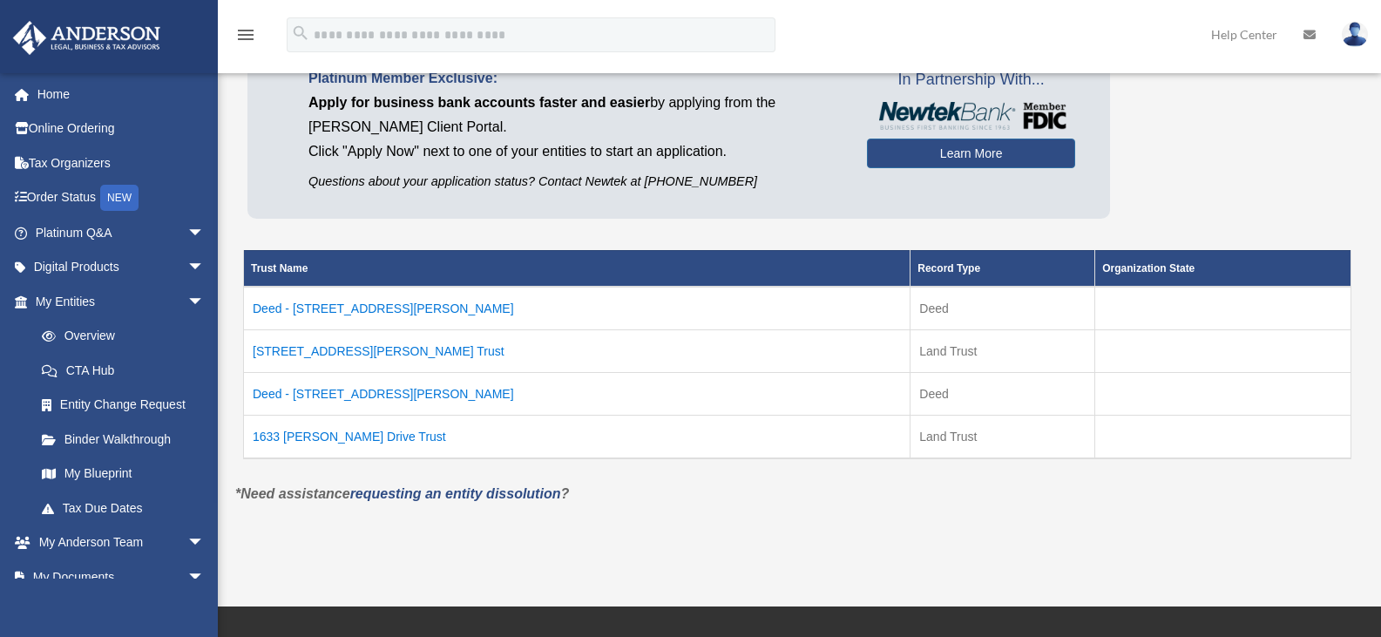
scroll to position [173, 0]
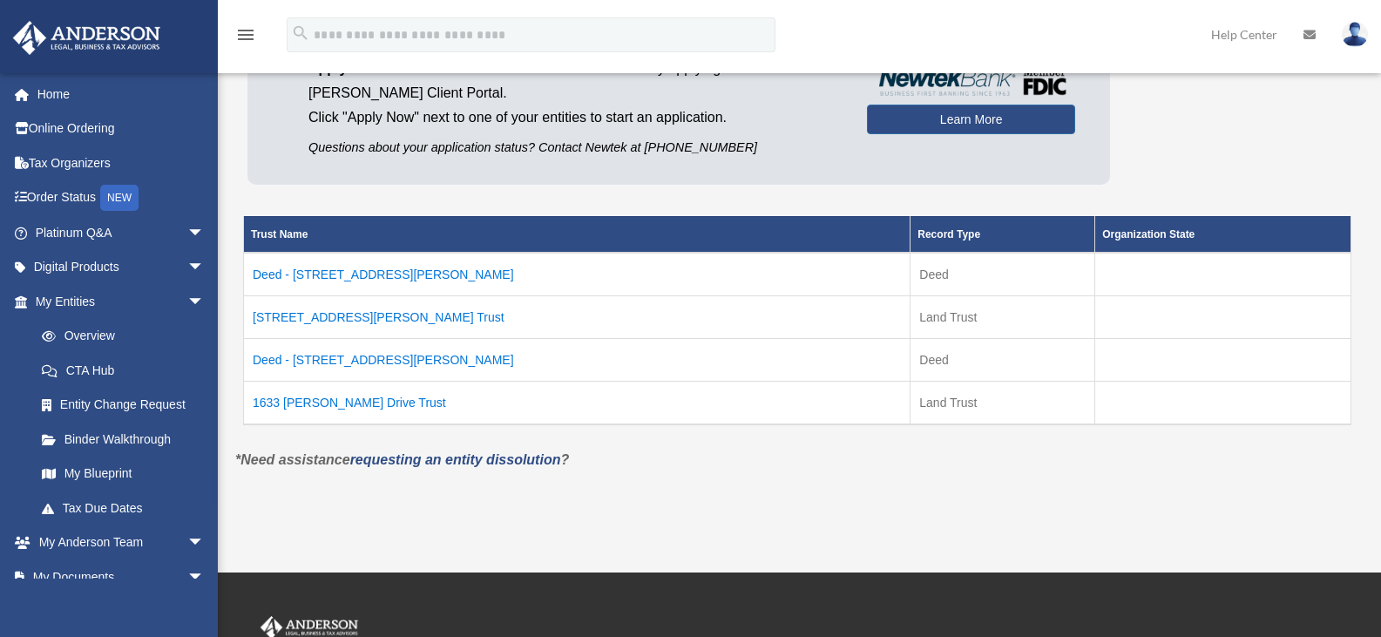
click at [311, 271] on td "Deed - [STREET_ADDRESS][PERSON_NAME]" at bounding box center [577, 275] width 666 height 44
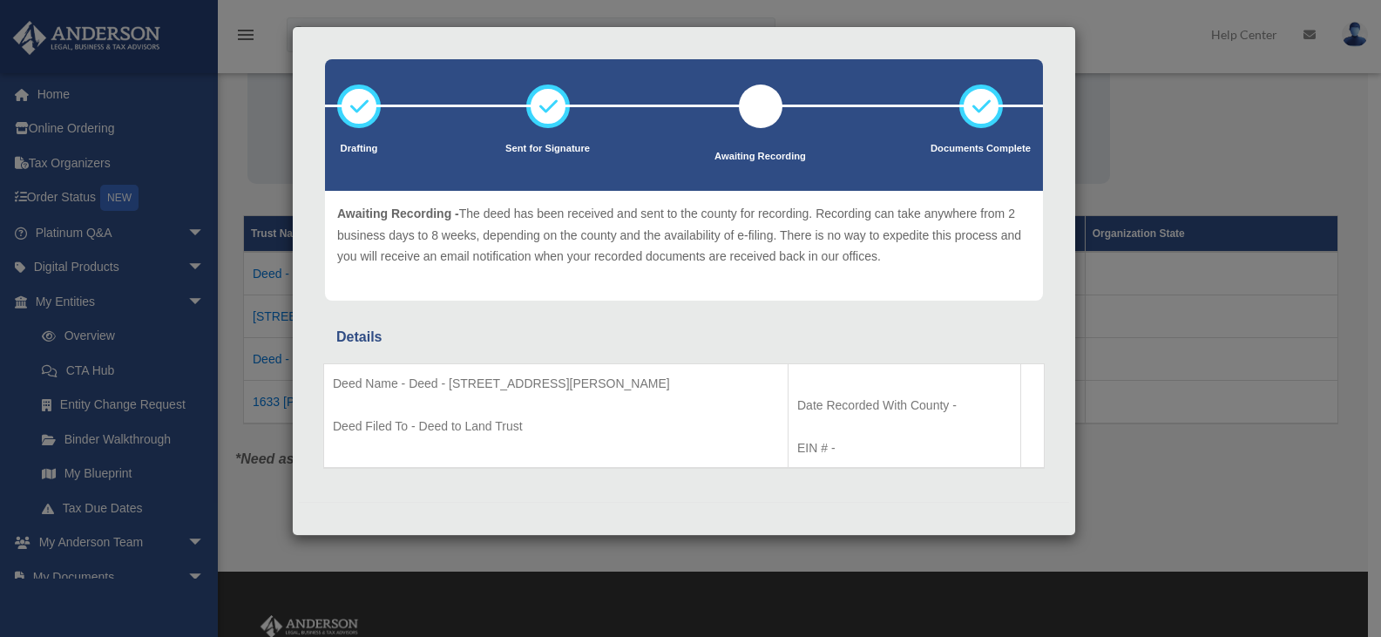
scroll to position [42, 0]
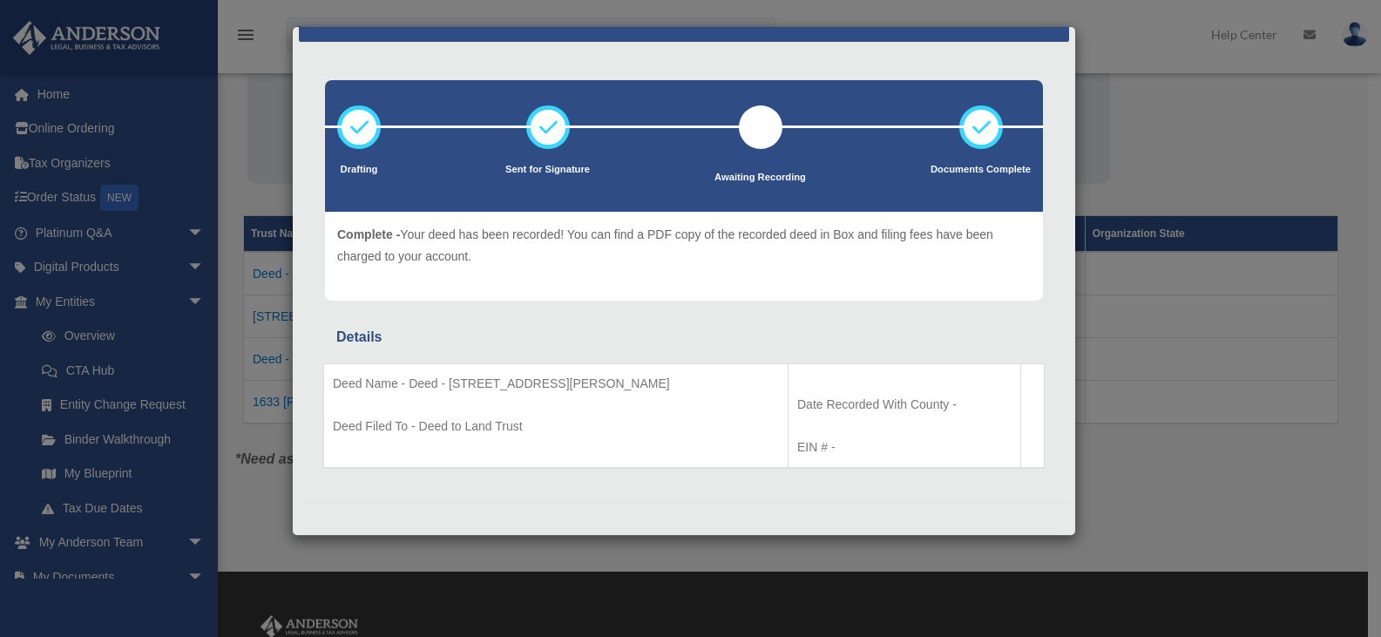
click at [1126, 46] on div "Details × Drafting Sent for Signature" at bounding box center [690, 318] width 1381 height 637
